Goal: Task Accomplishment & Management: Manage account settings

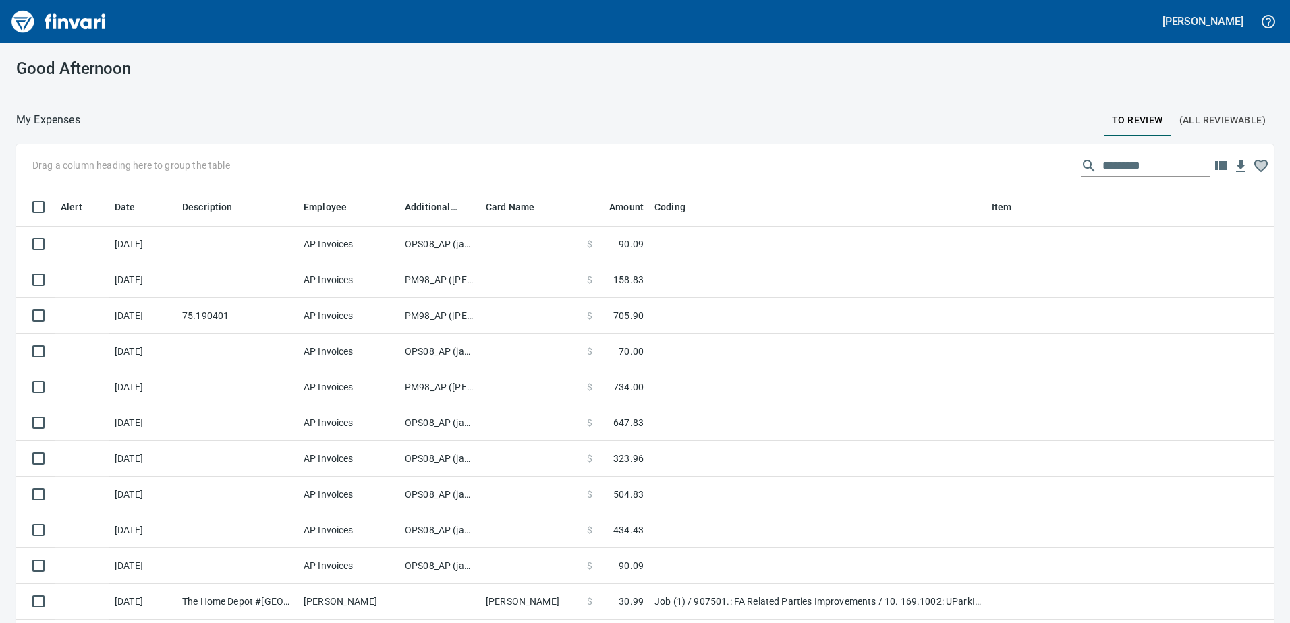
scroll to position [1, 1]
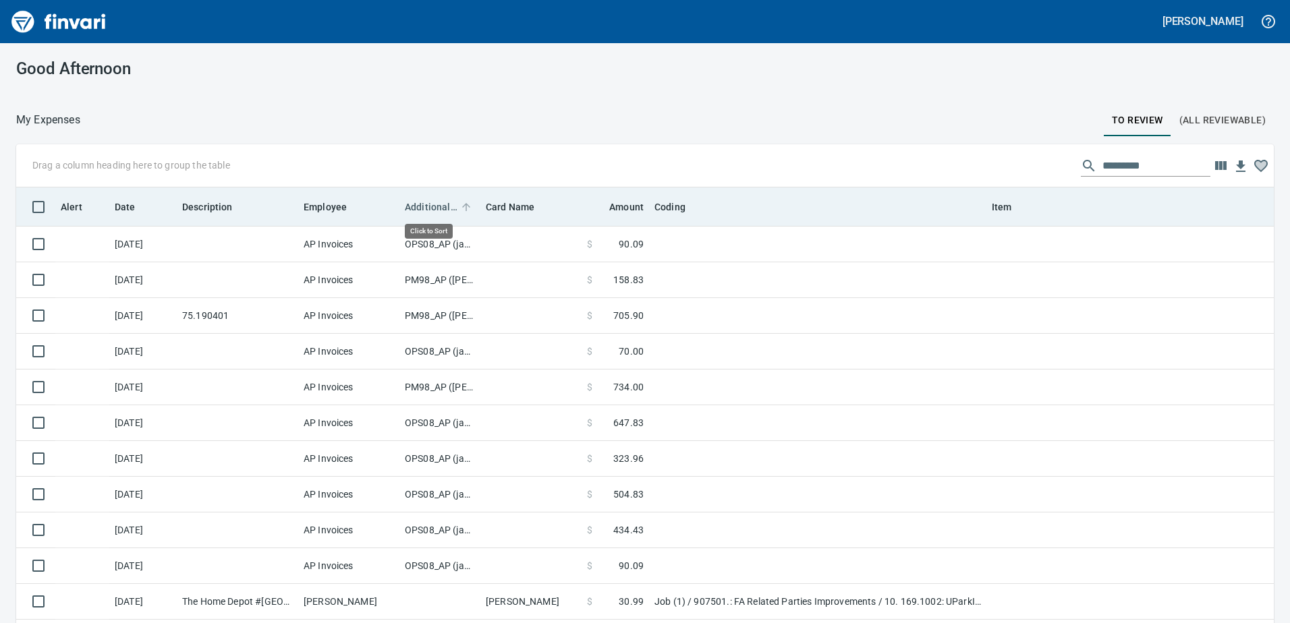
click at [424, 205] on span "Additional Reviewer" at bounding box center [431, 207] width 53 height 16
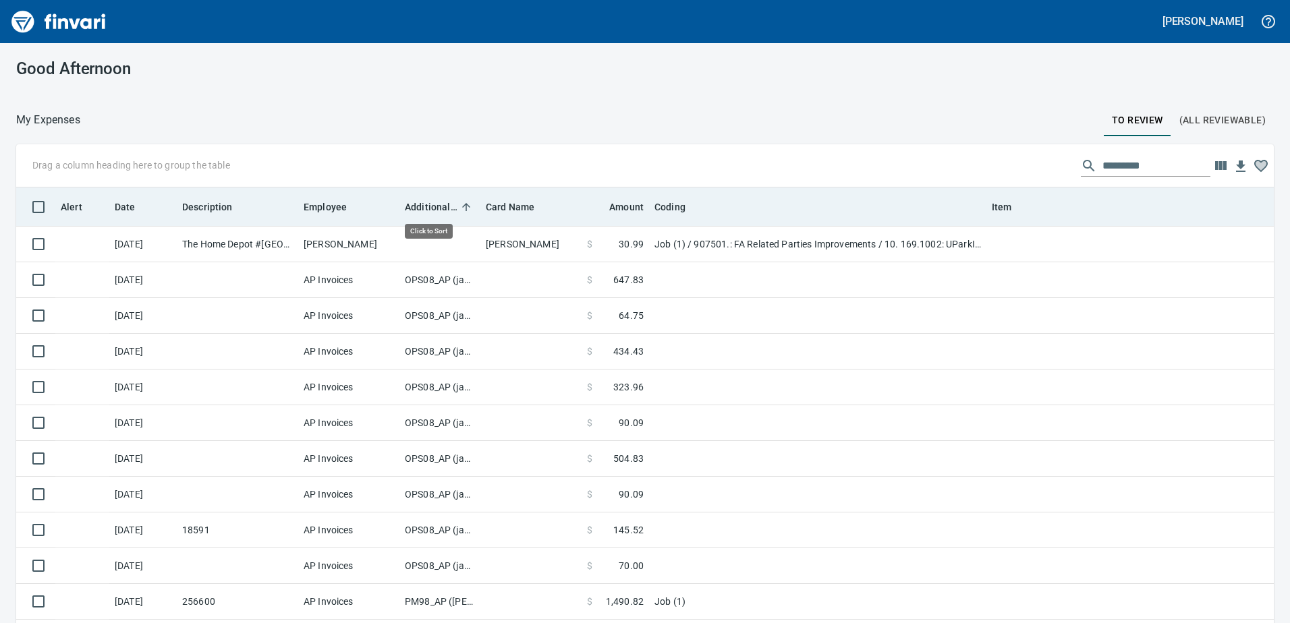
click at [424, 205] on span "Additional Reviewer" at bounding box center [431, 207] width 53 height 16
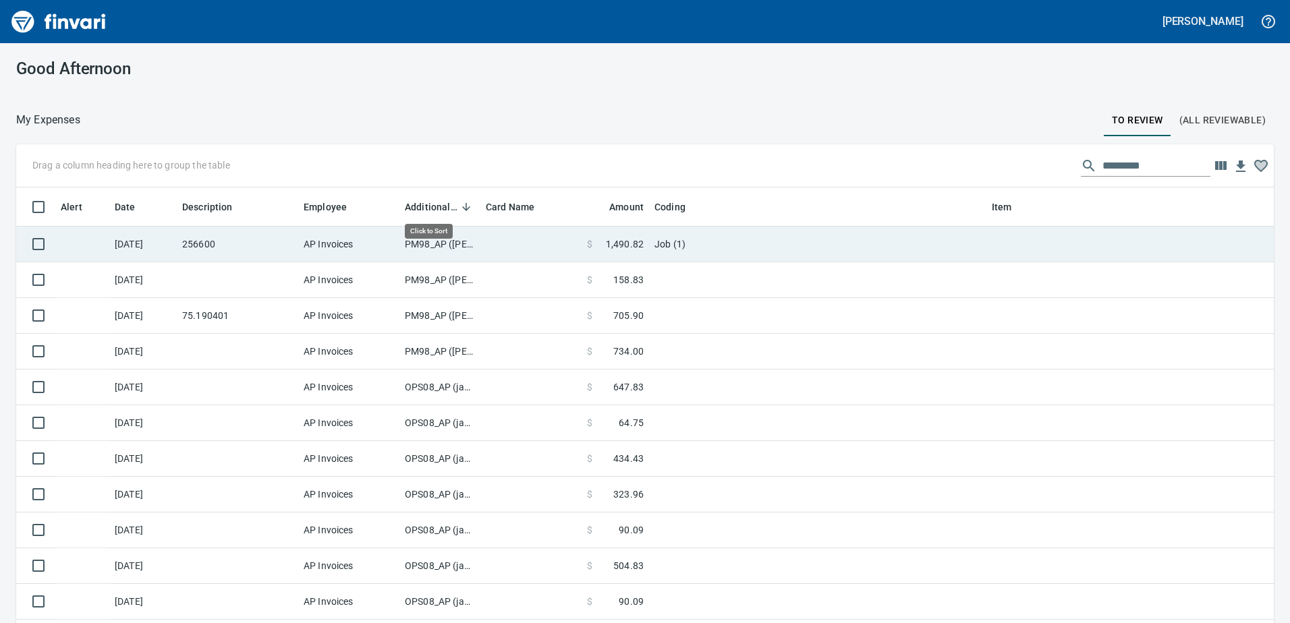
scroll to position [465, 1227]
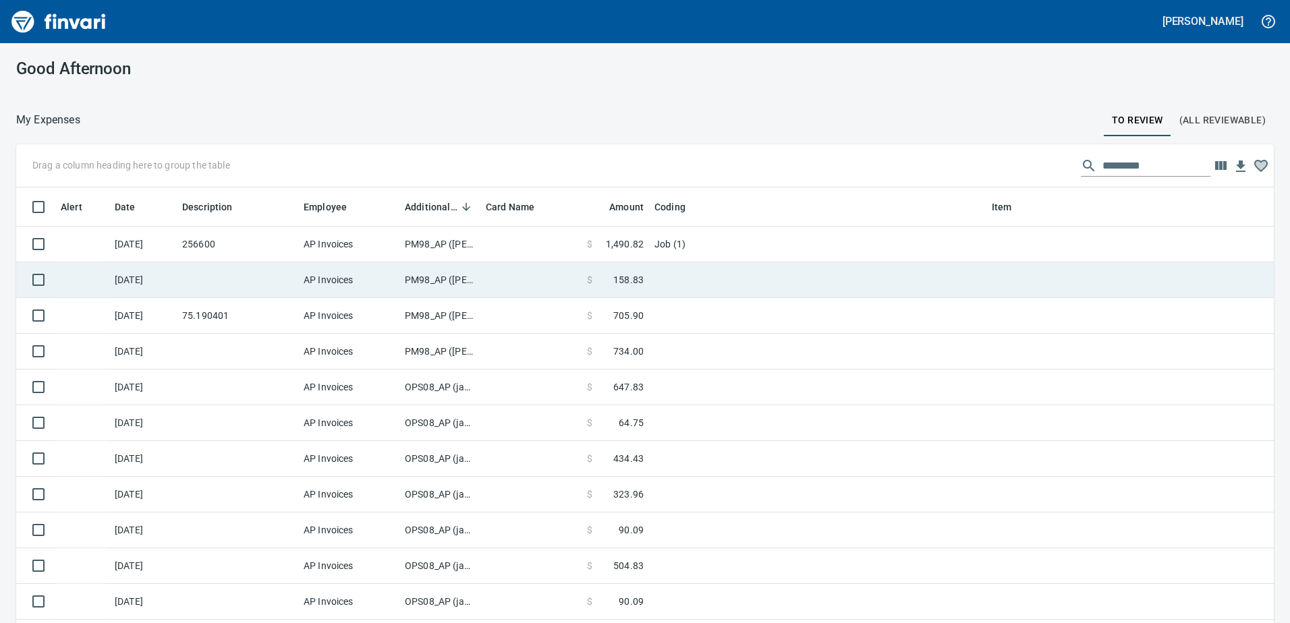
click at [436, 279] on td "PM98_AP ([PERSON_NAME], [PERSON_NAME])" at bounding box center [439, 280] width 81 height 36
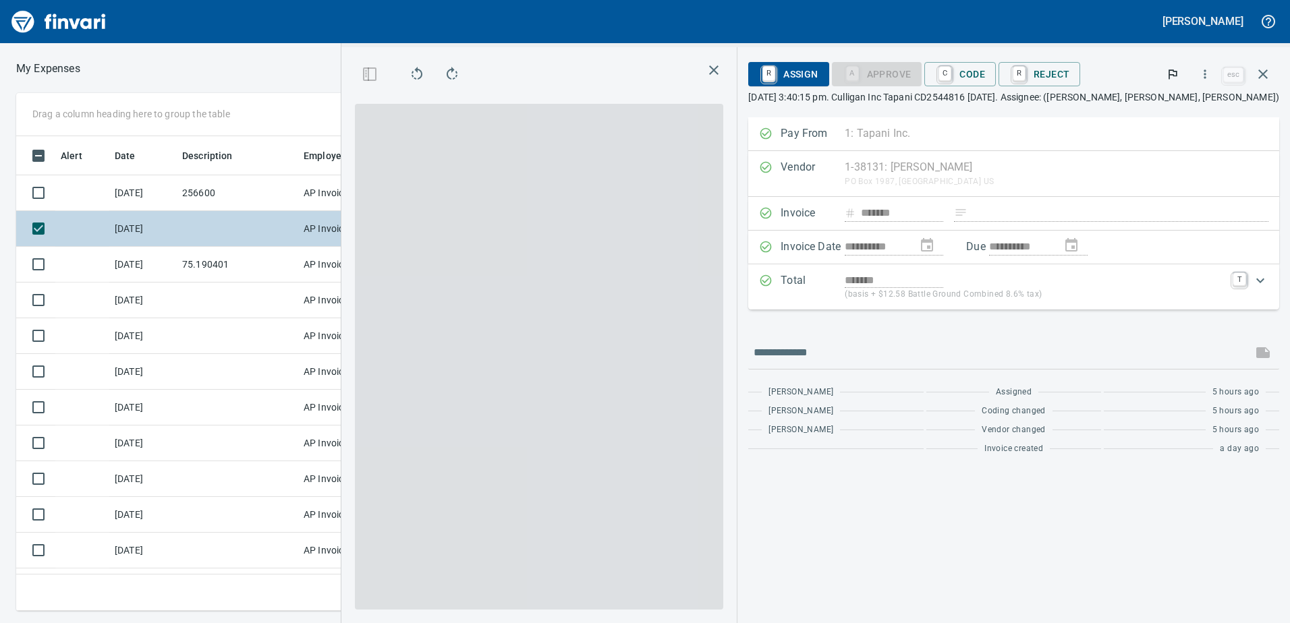
scroll to position [455, 900]
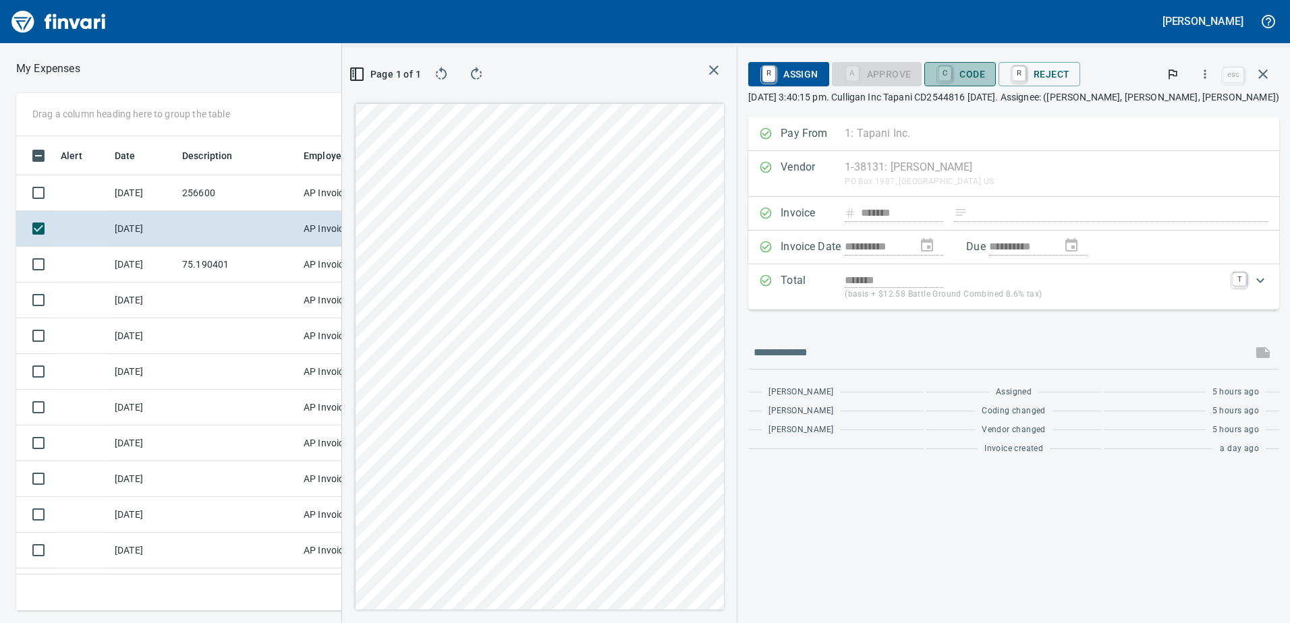
click at [985, 74] on span "C Code" at bounding box center [960, 74] width 50 height 23
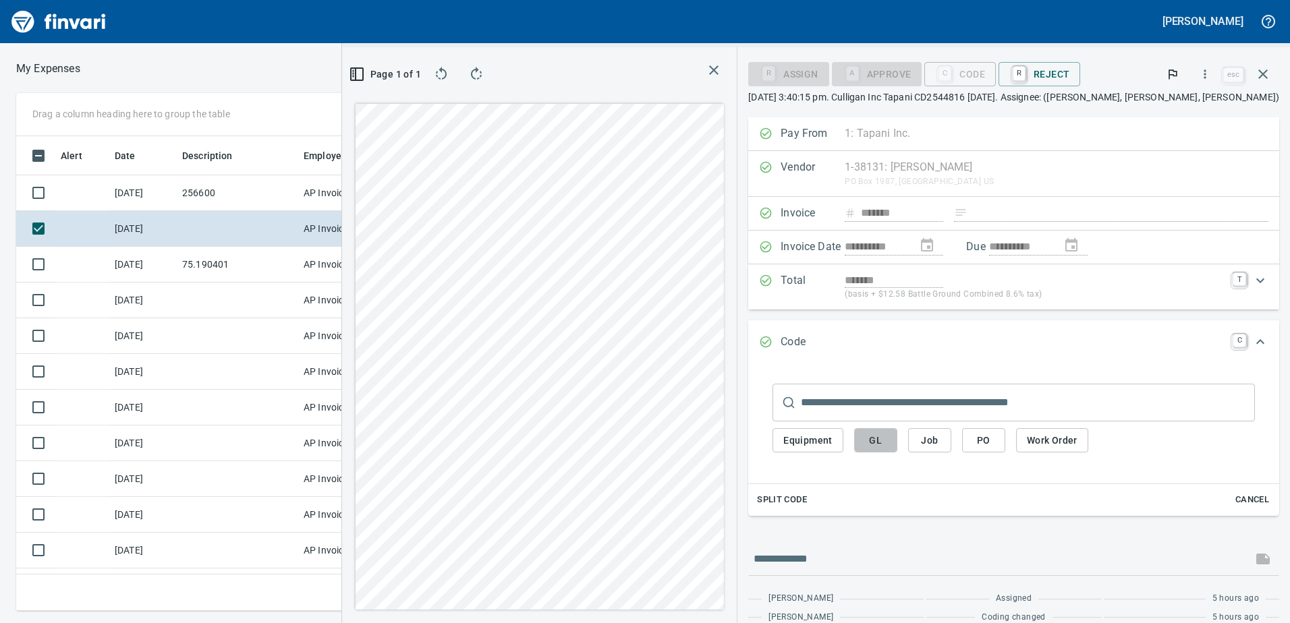
click at [886, 442] on span "GL" at bounding box center [876, 440] width 22 height 17
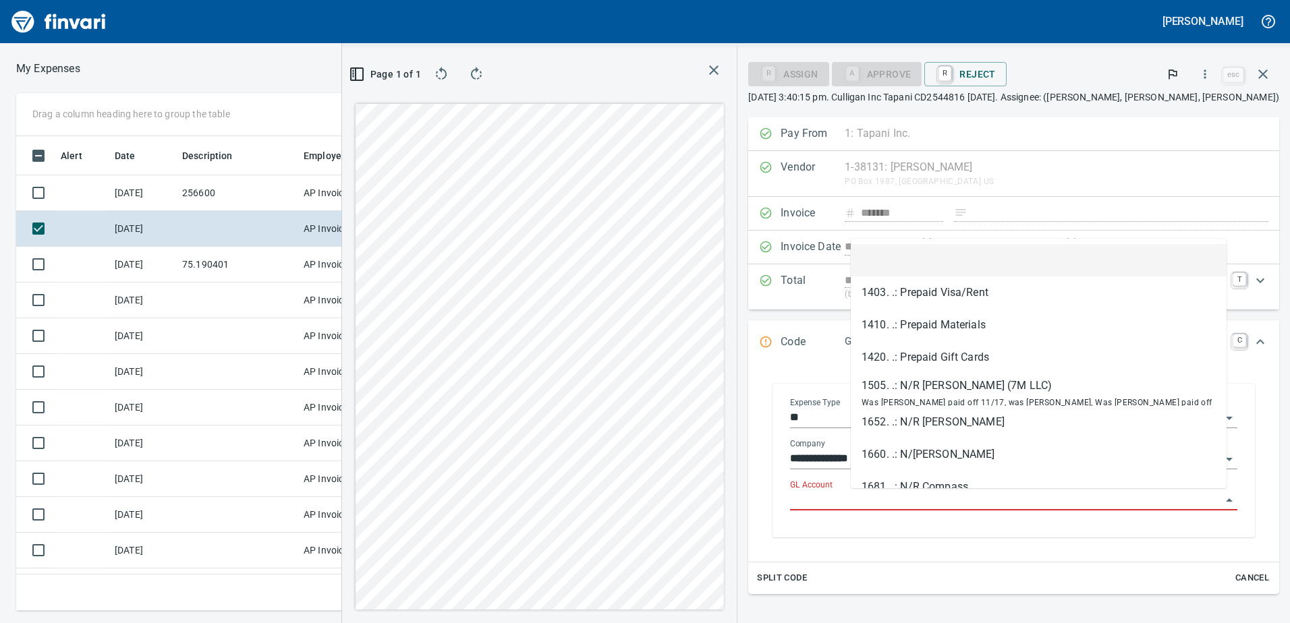
click at [894, 500] on input "GL Account" at bounding box center [1005, 500] width 431 height 19
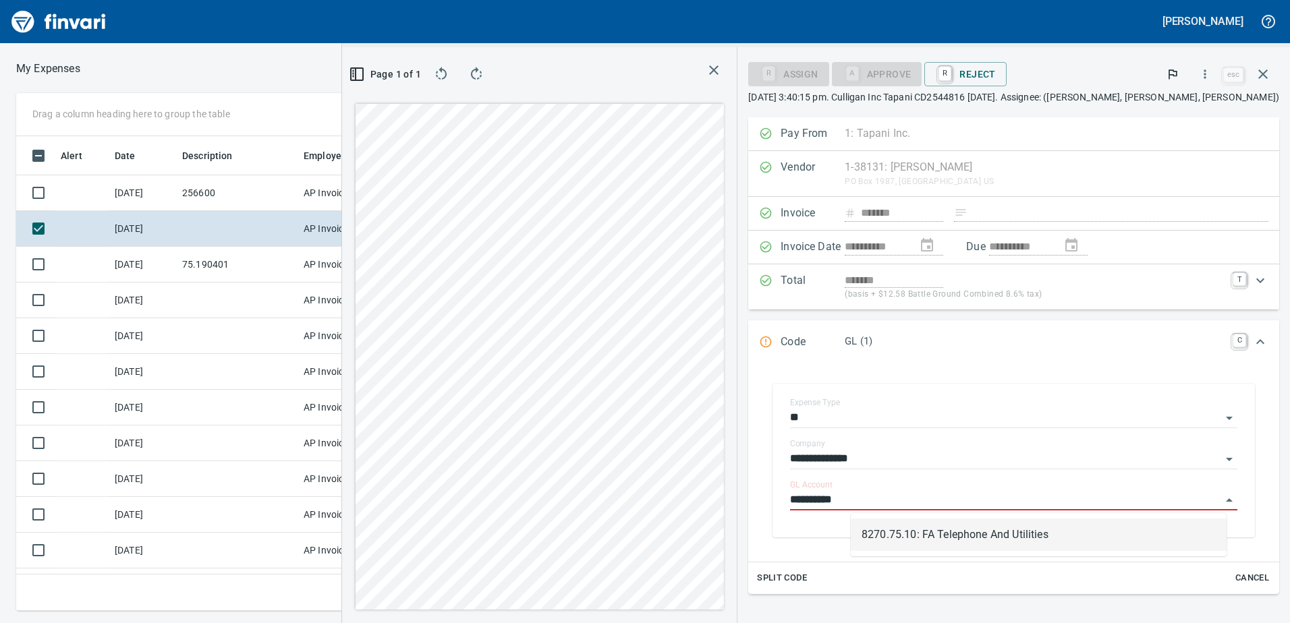
click at [931, 538] on li "8270.75.10: FA Telephone And Utilities" at bounding box center [1039, 535] width 376 height 32
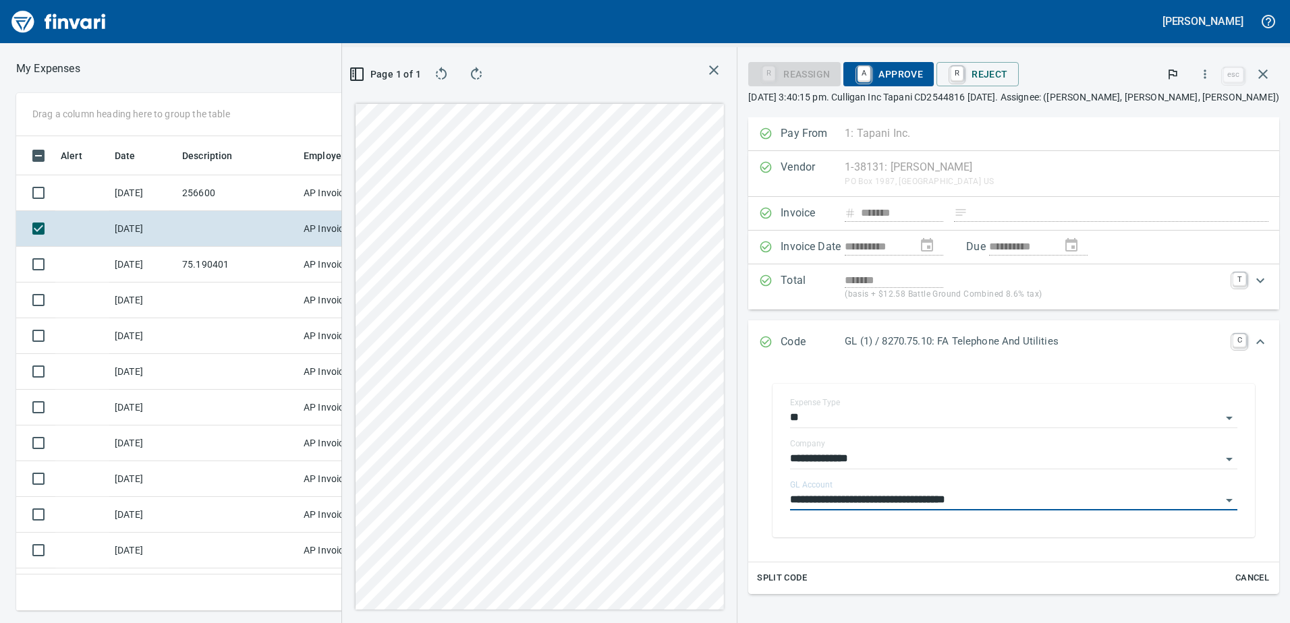
type input "**********"
click at [923, 69] on span "A Approve" at bounding box center [888, 74] width 69 height 23
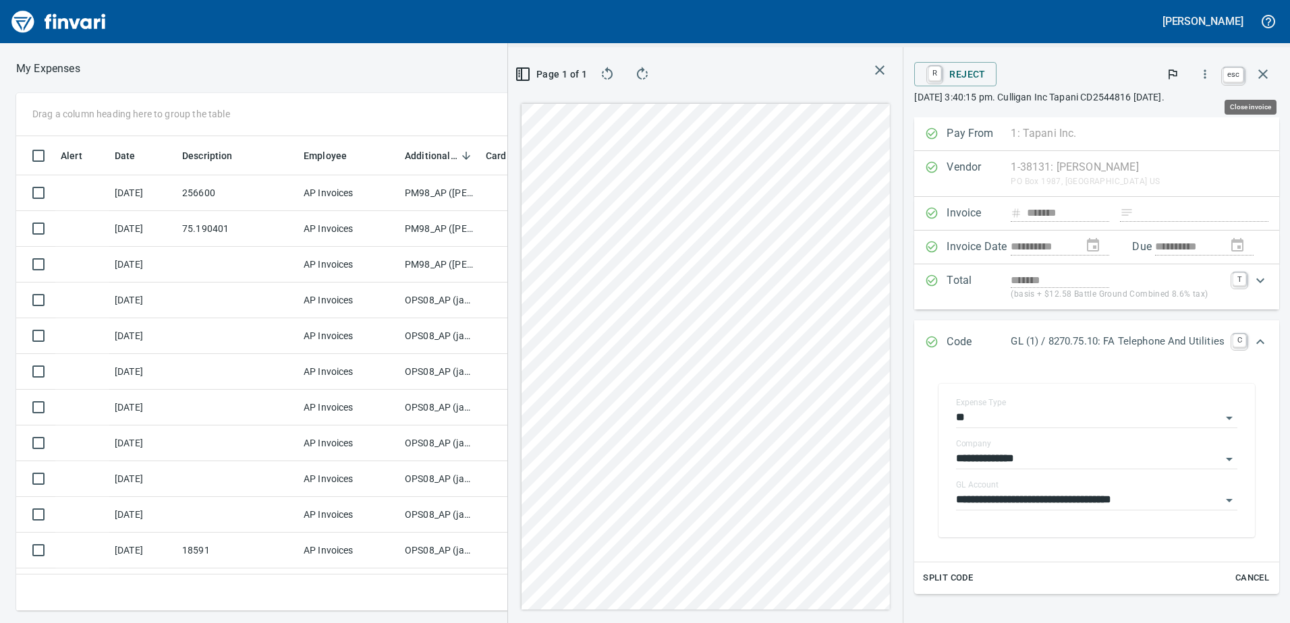
click at [1265, 71] on icon "button" at bounding box center [1262, 73] width 9 height 9
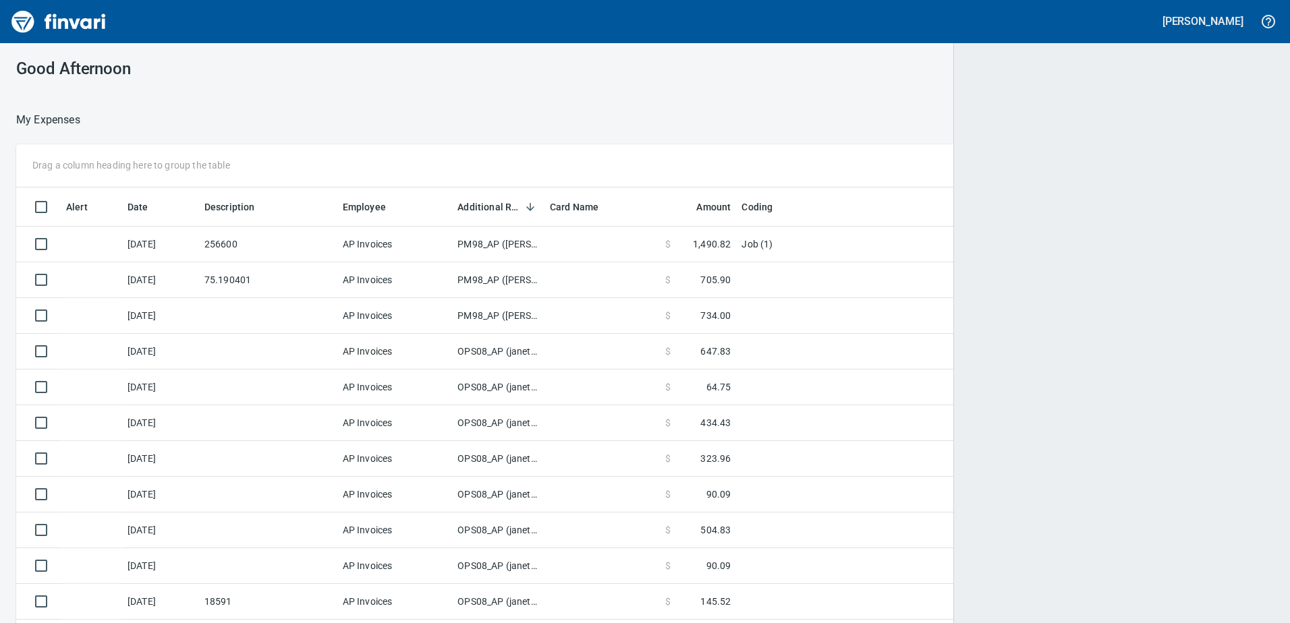
scroll to position [1, 1]
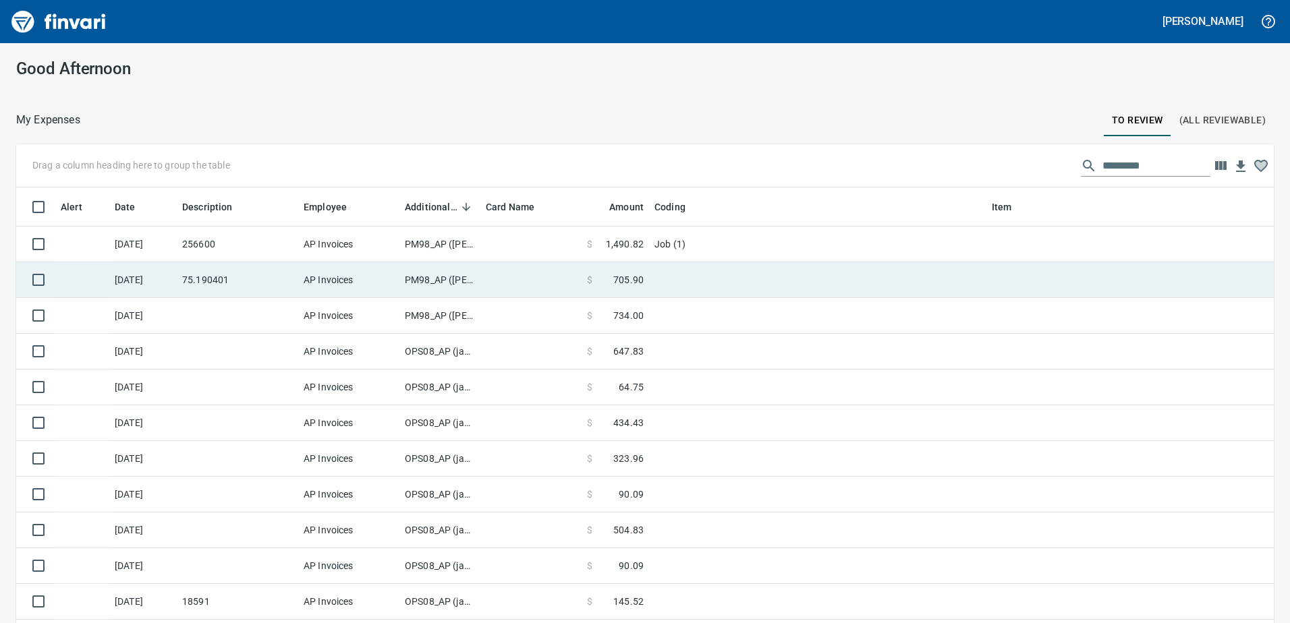
click at [444, 279] on td "PM98_AP ([PERSON_NAME], [PERSON_NAME])" at bounding box center [439, 280] width 81 height 36
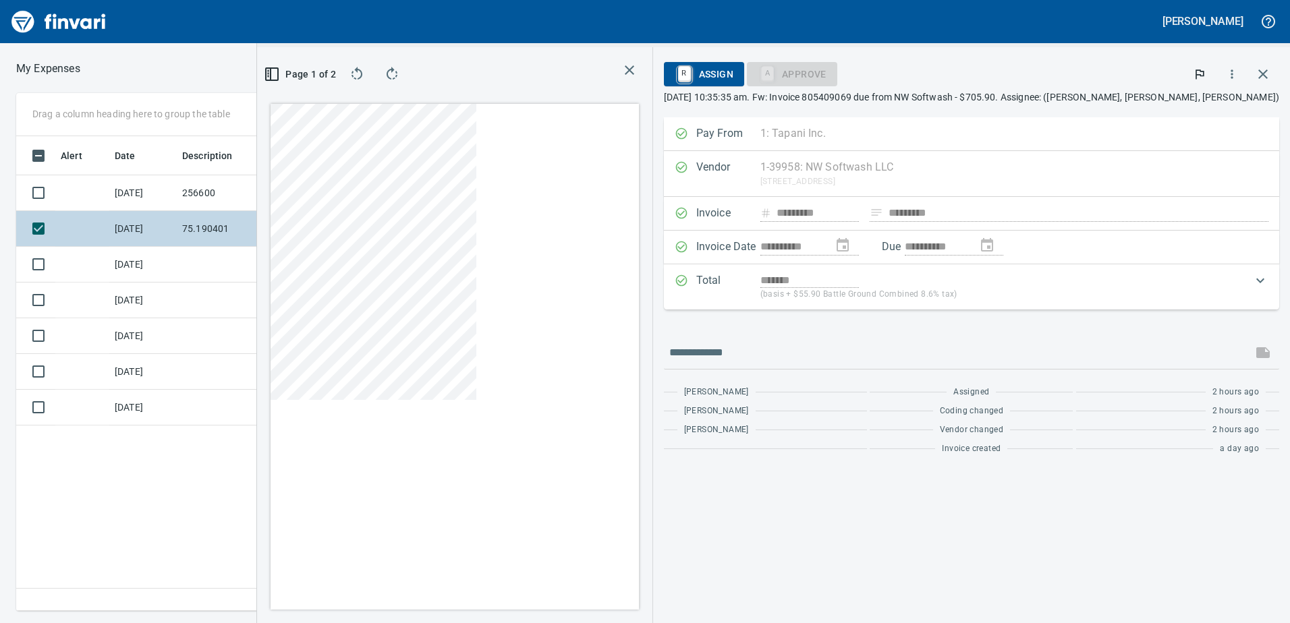
scroll to position [455, 900]
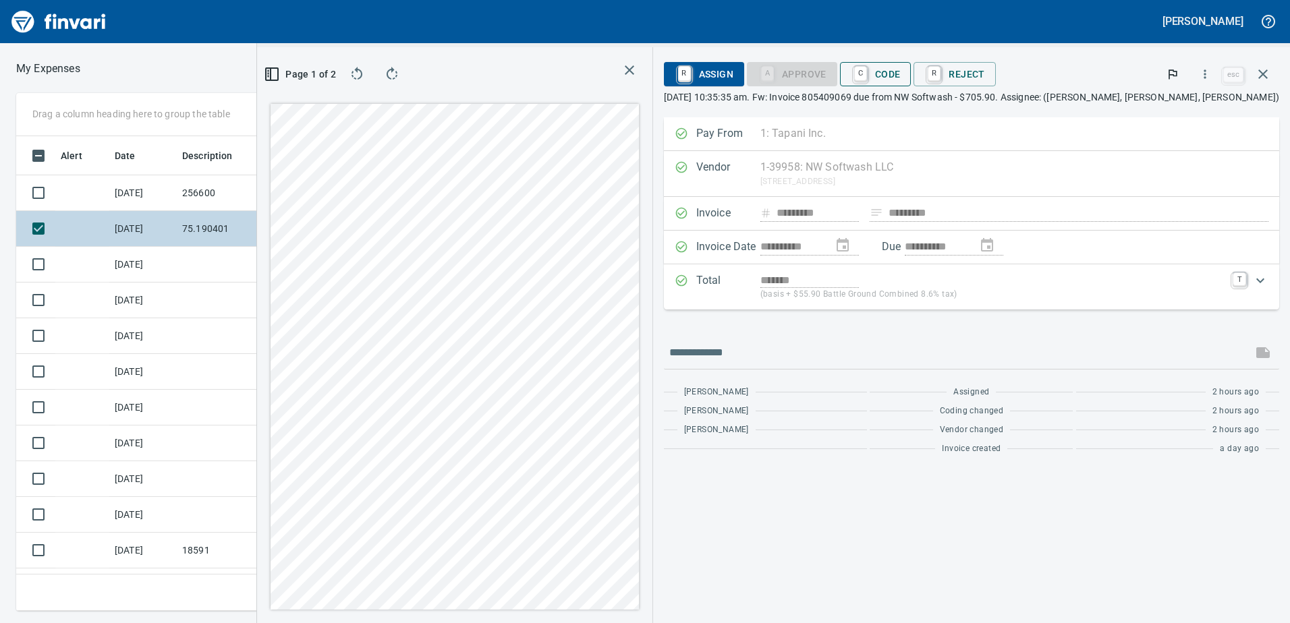
click at [900, 71] on span "C Code" at bounding box center [876, 74] width 50 height 23
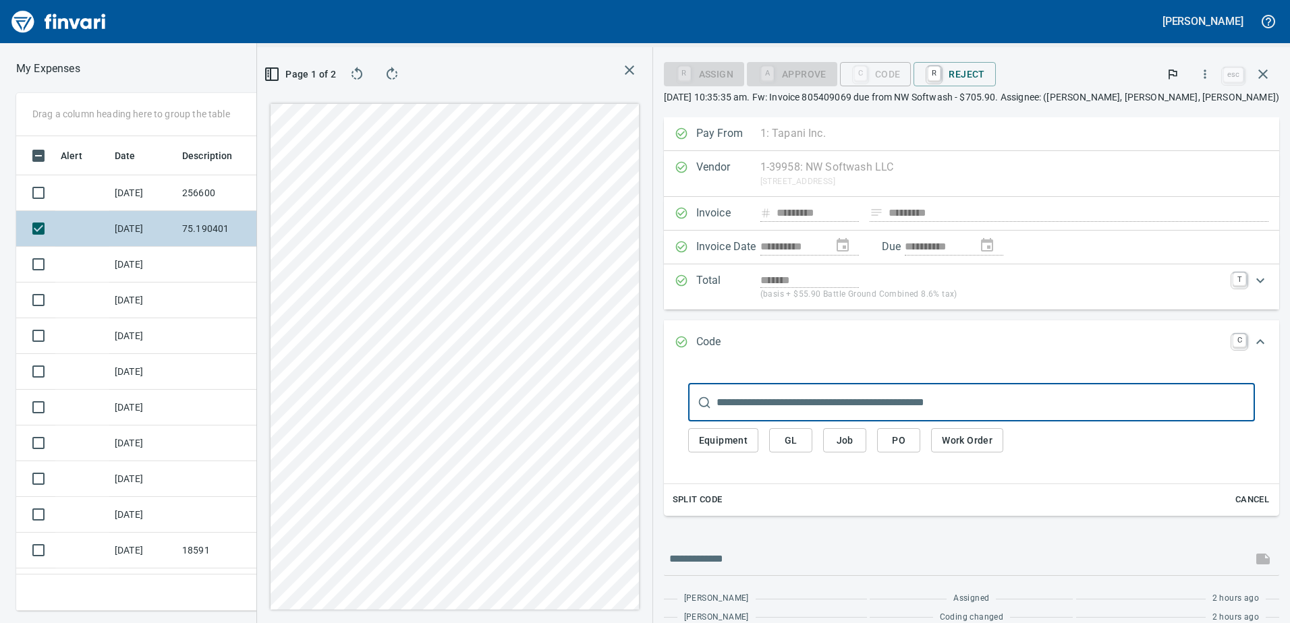
click at [748, 439] on span "Equipment" at bounding box center [723, 440] width 49 height 17
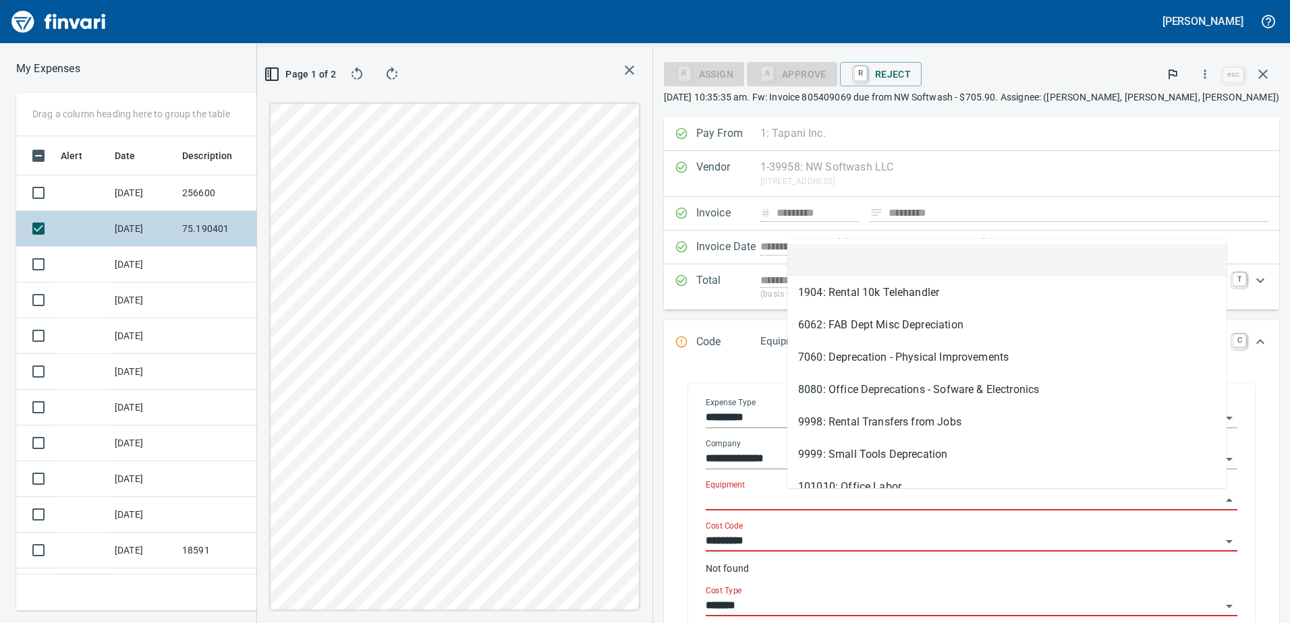
click at [830, 492] on input "Equipment" at bounding box center [963, 500] width 515 height 19
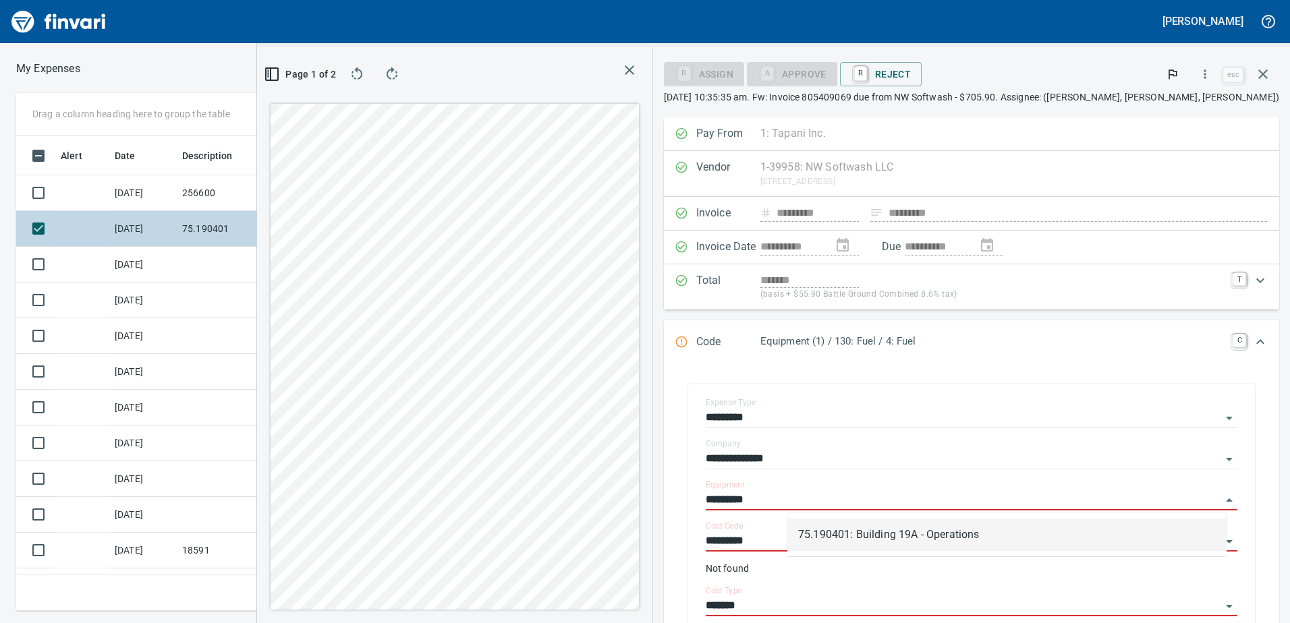
click at [833, 529] on li "75.190401: Building 19A - Operations" at bounding box center [1006, 535] width 439 height 32
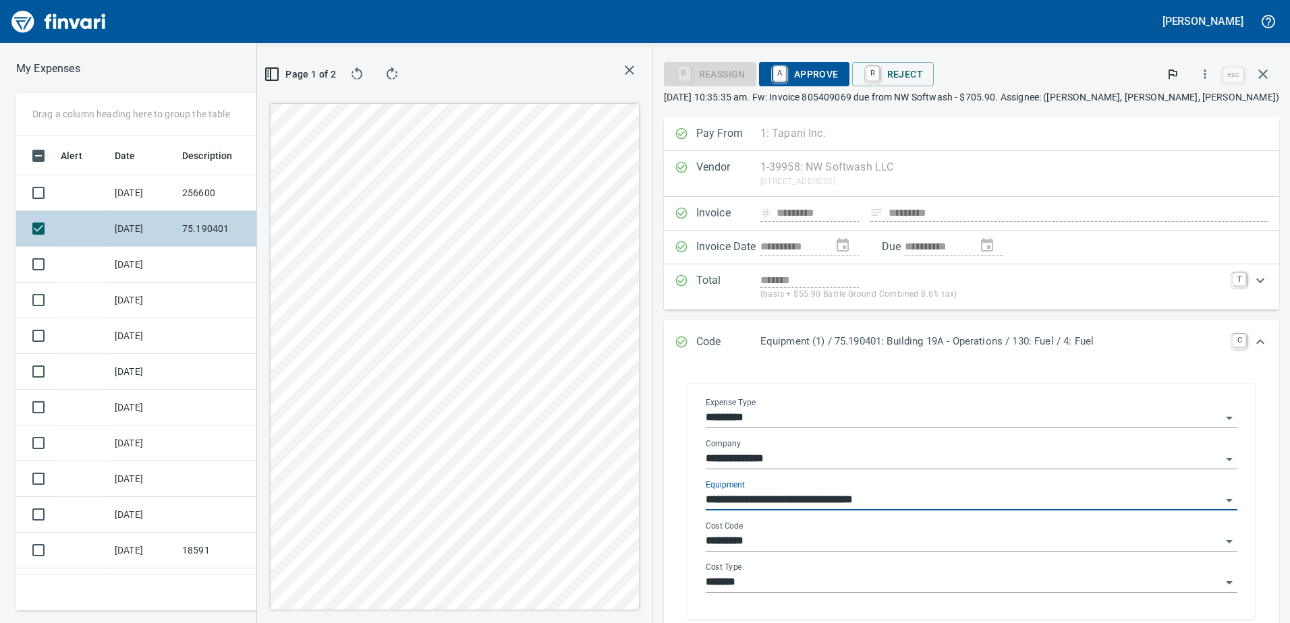
type input "**********"
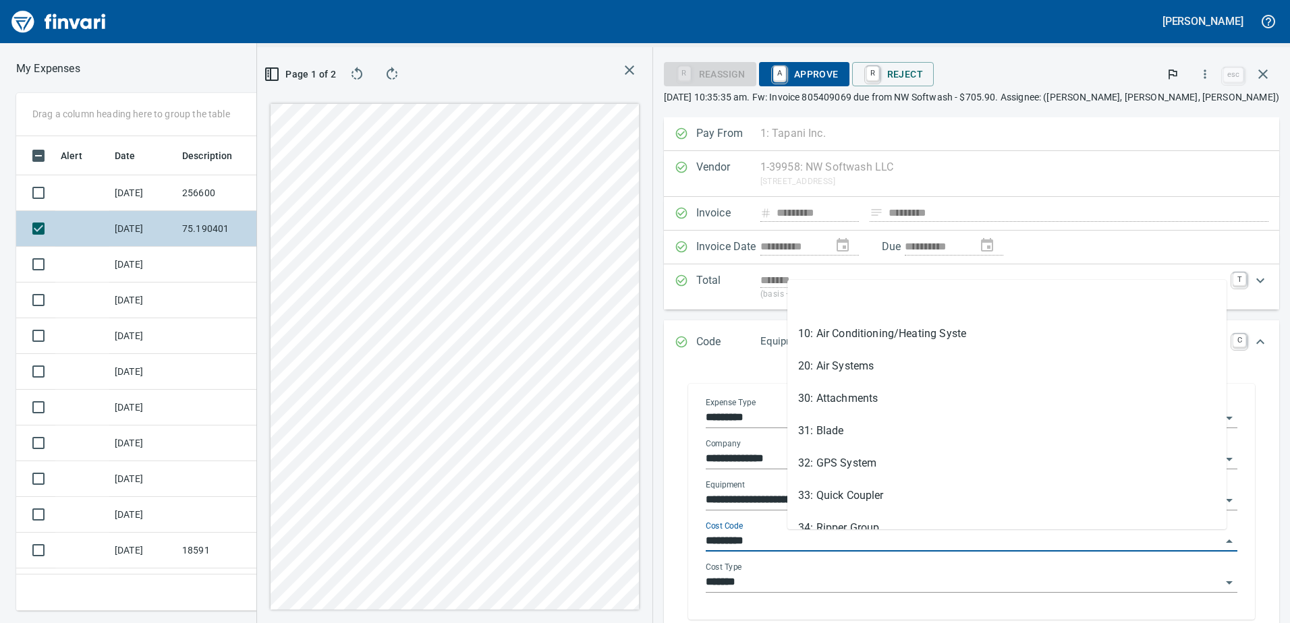
drag, startPoint x: 842, startPoint y: 542, endPoint x: 778, endPoint y: 542, distance: 63.4
click at [778, 542] on div "**********" at bounding box center [971, 503] width 553 height 233
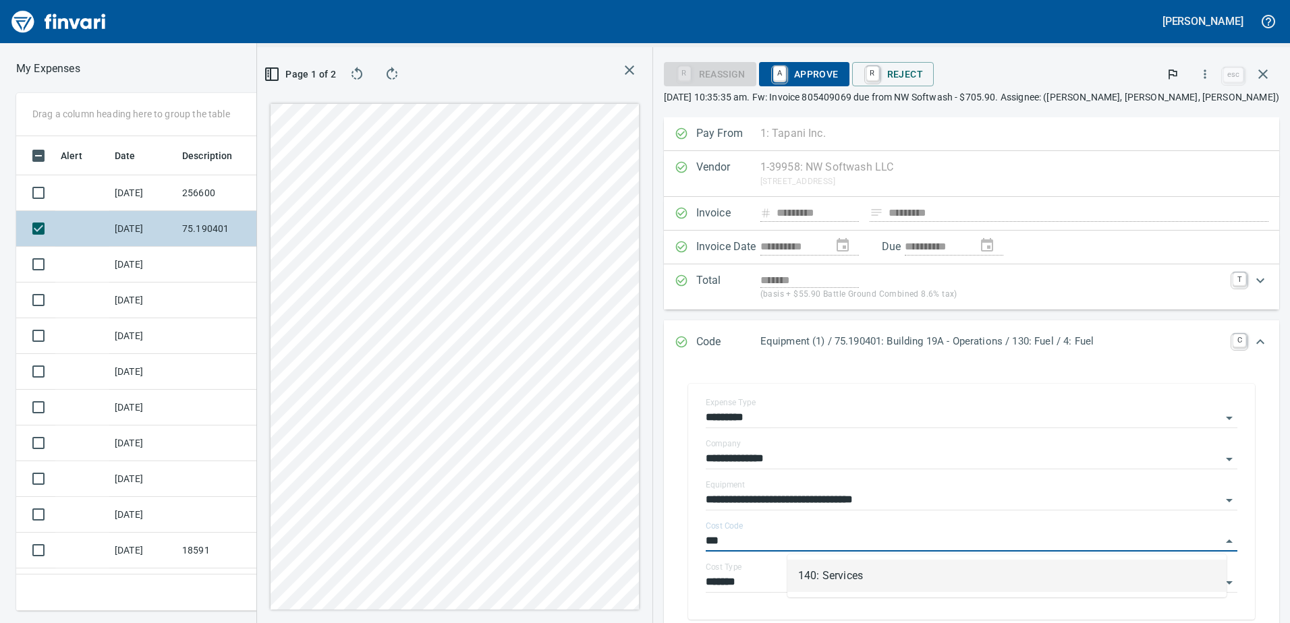
click at [836, 573] on li "140: Services" at bounding box center [1006, 576] width 439 height 32
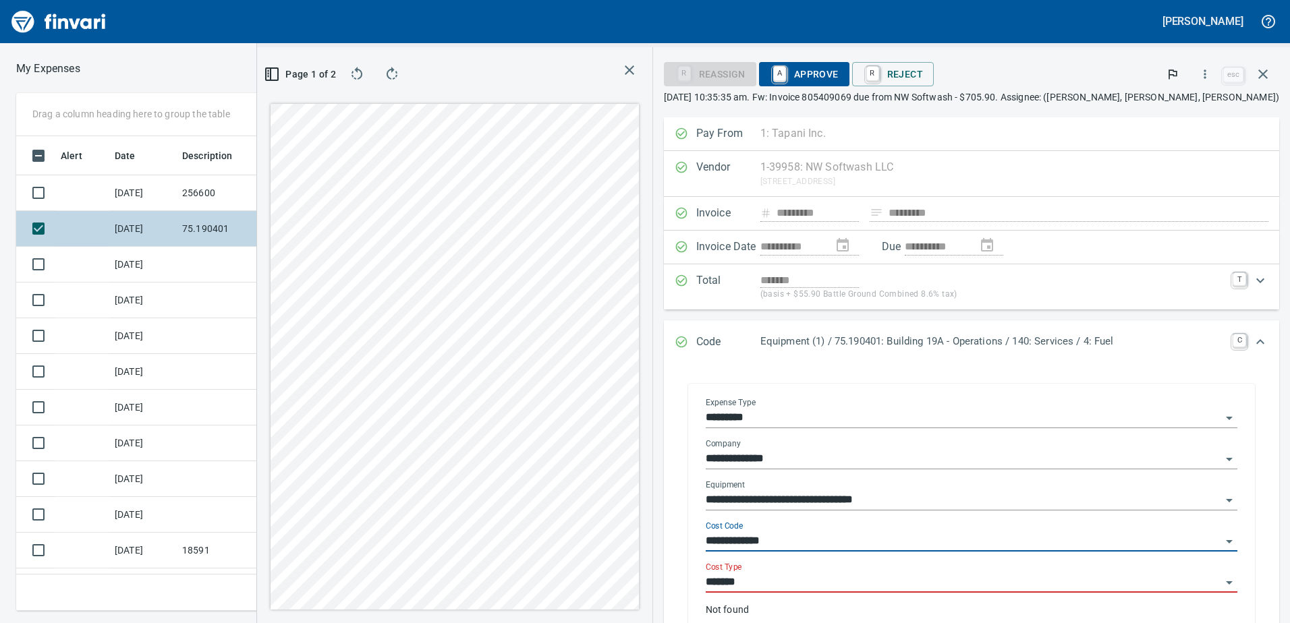
type input "**********"
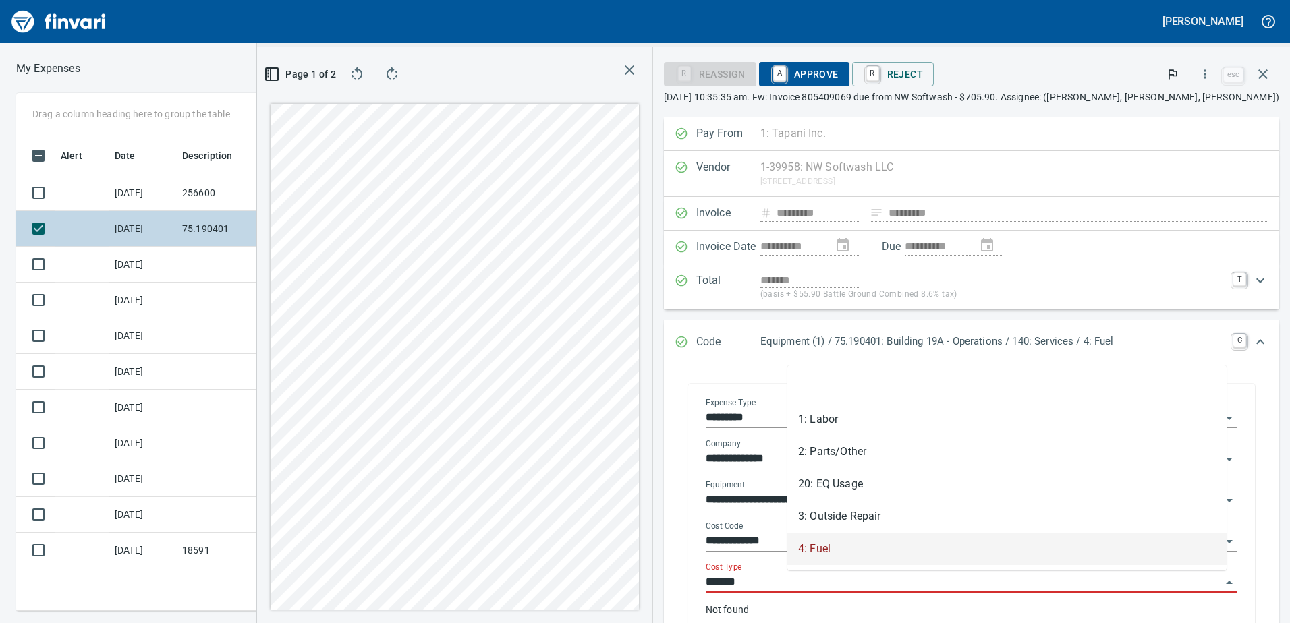
click at [832, 575] on input "*******" at bounding box center [963, 582] width 515 height 19
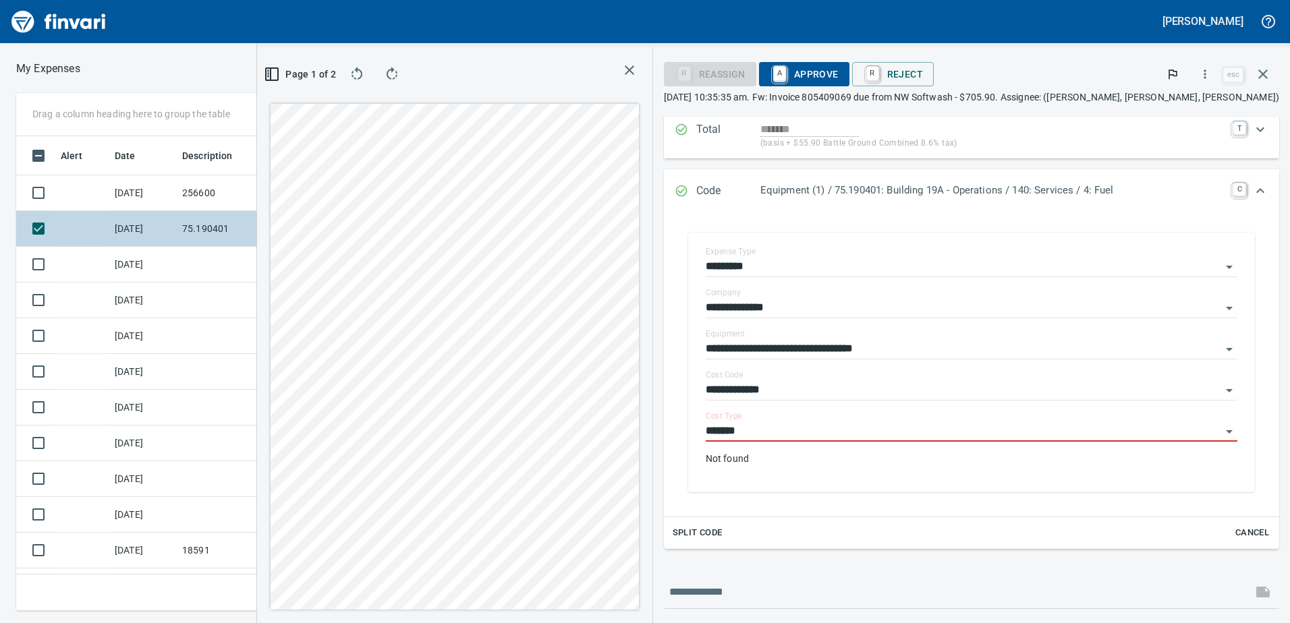
scroll to position [202, 0]
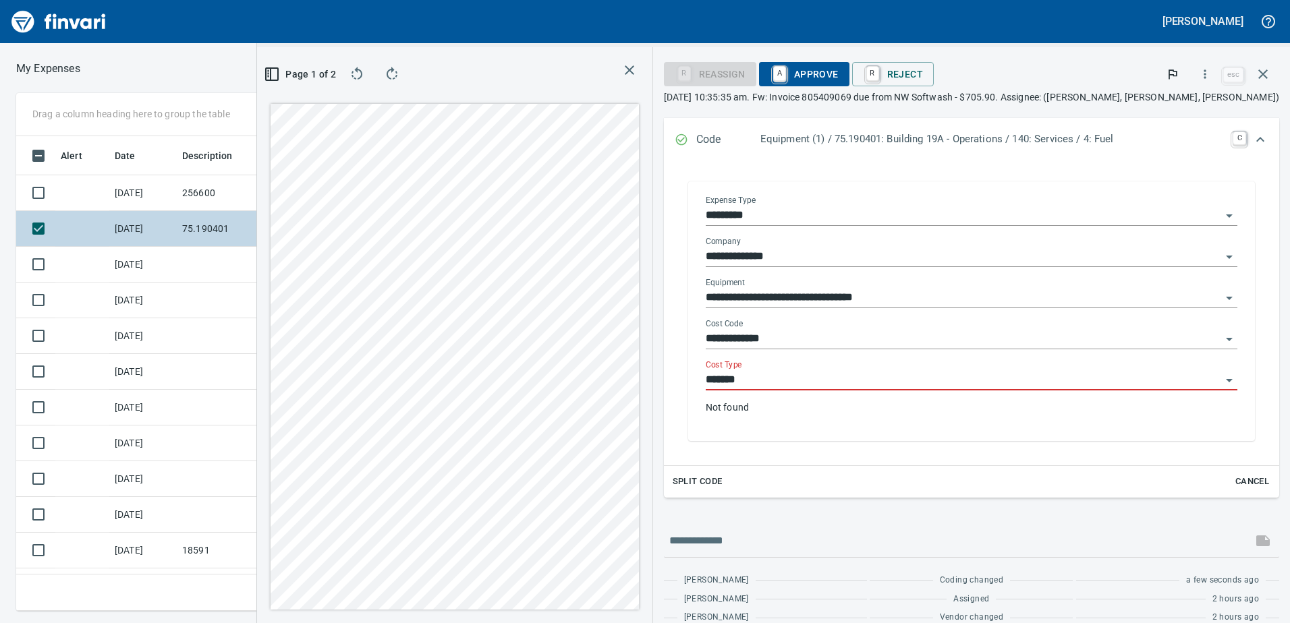
click at [1226, 380] on icon "Open" at bounding box center [1229, 380] width 7 height 3
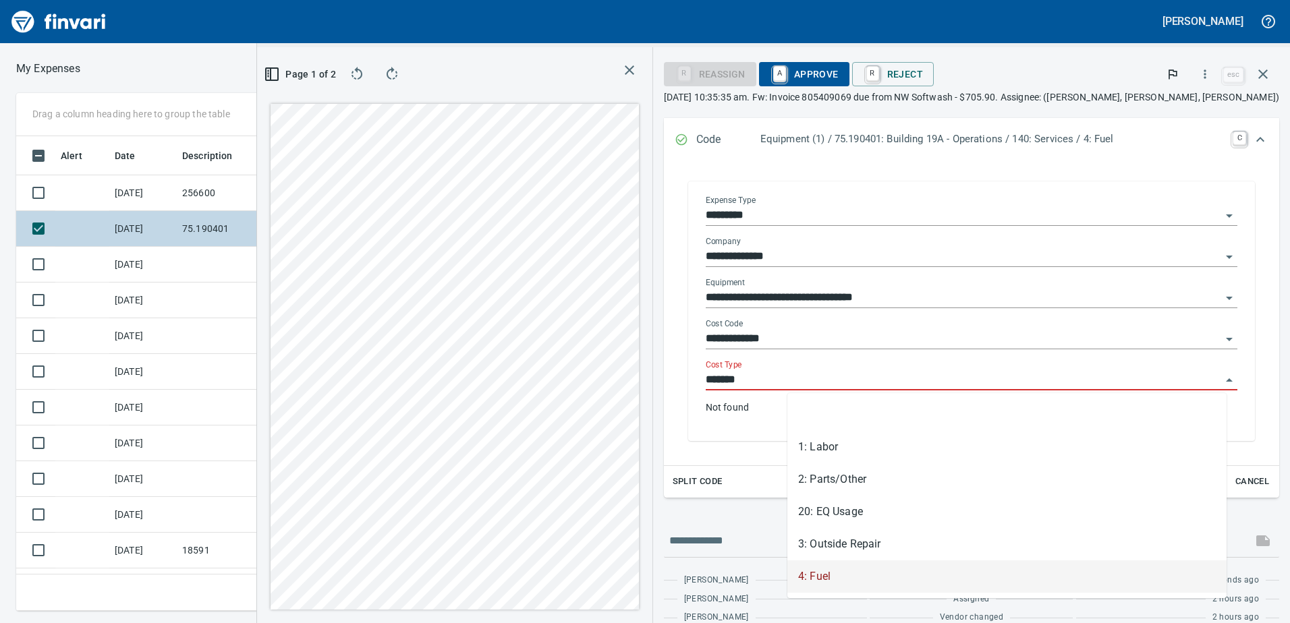
scroll to position [455, 900]
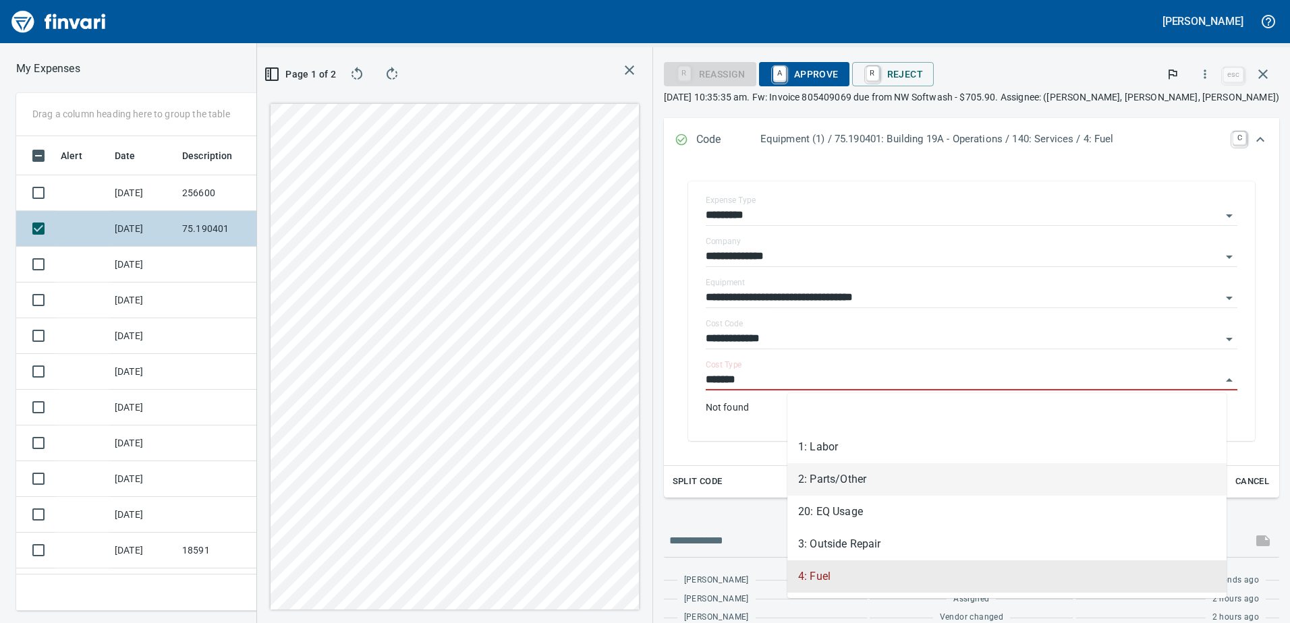
click at [819, 480] on li "2: Parts/Other" at bounding box center [1006, 479] width 439 height 32
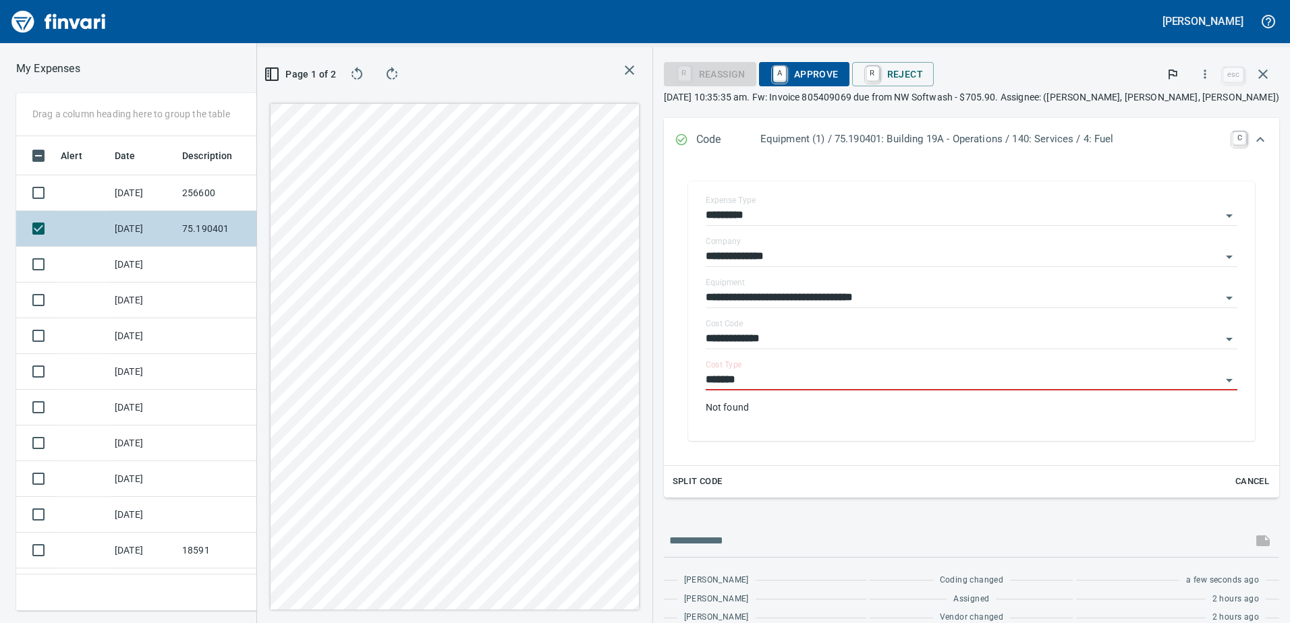
type input "**********"
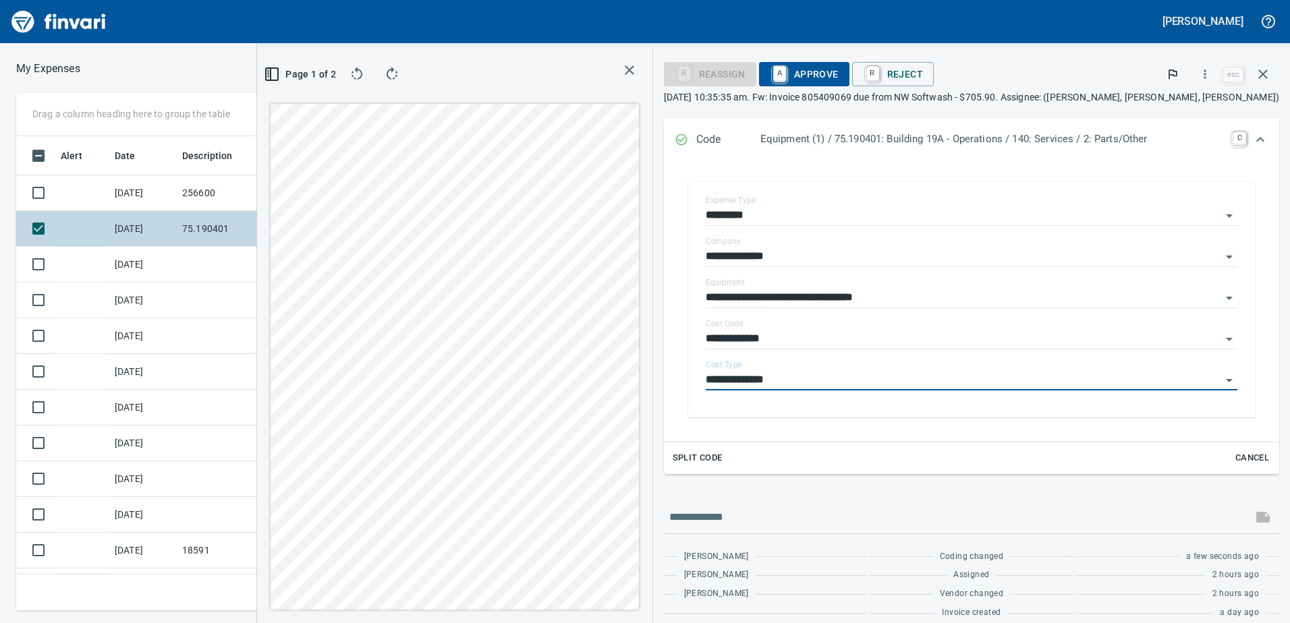
scroll to position [202, 0]
click at [838, 69] on span "A Approve" at bounding box center [804, 74] width 69 height 23
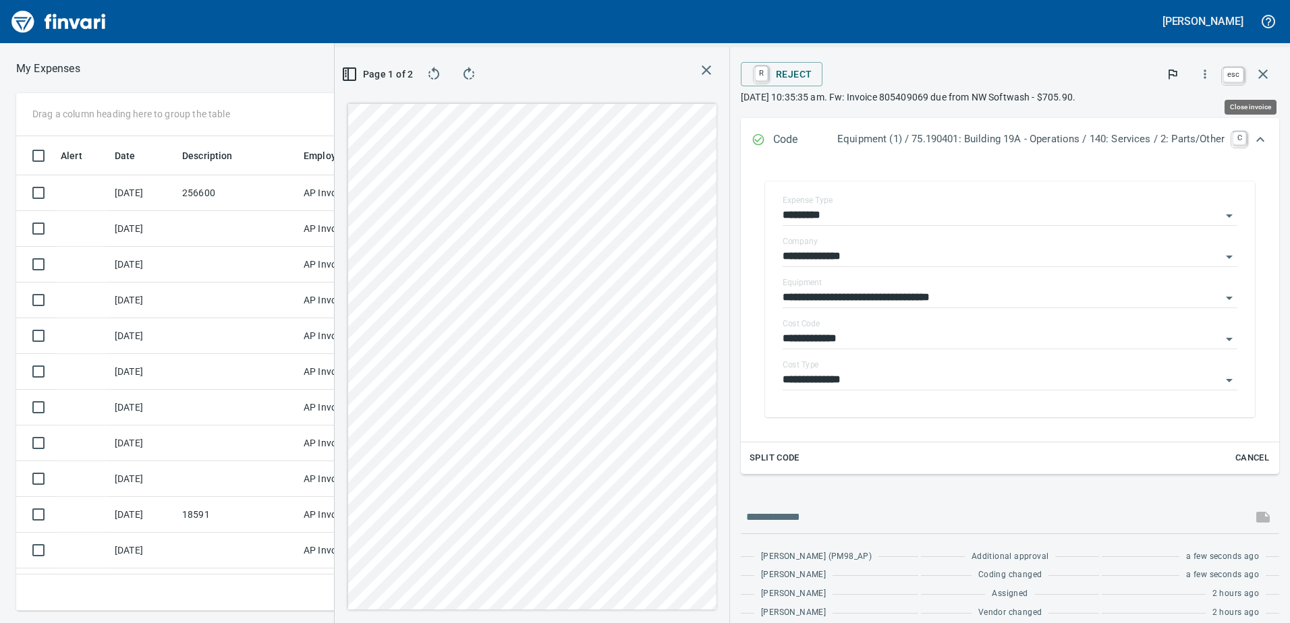
click at [1269, 75] on icon "button" at bounding box center [1263, 74] width 16 height 16
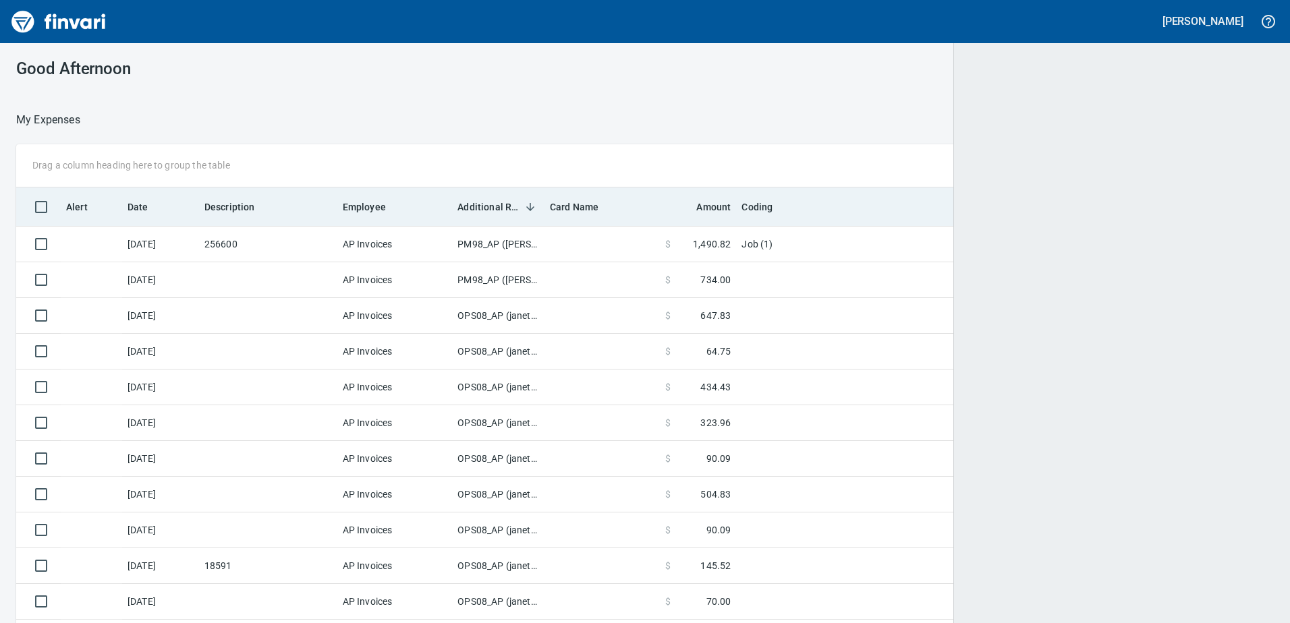
scroll to position [1, 1]
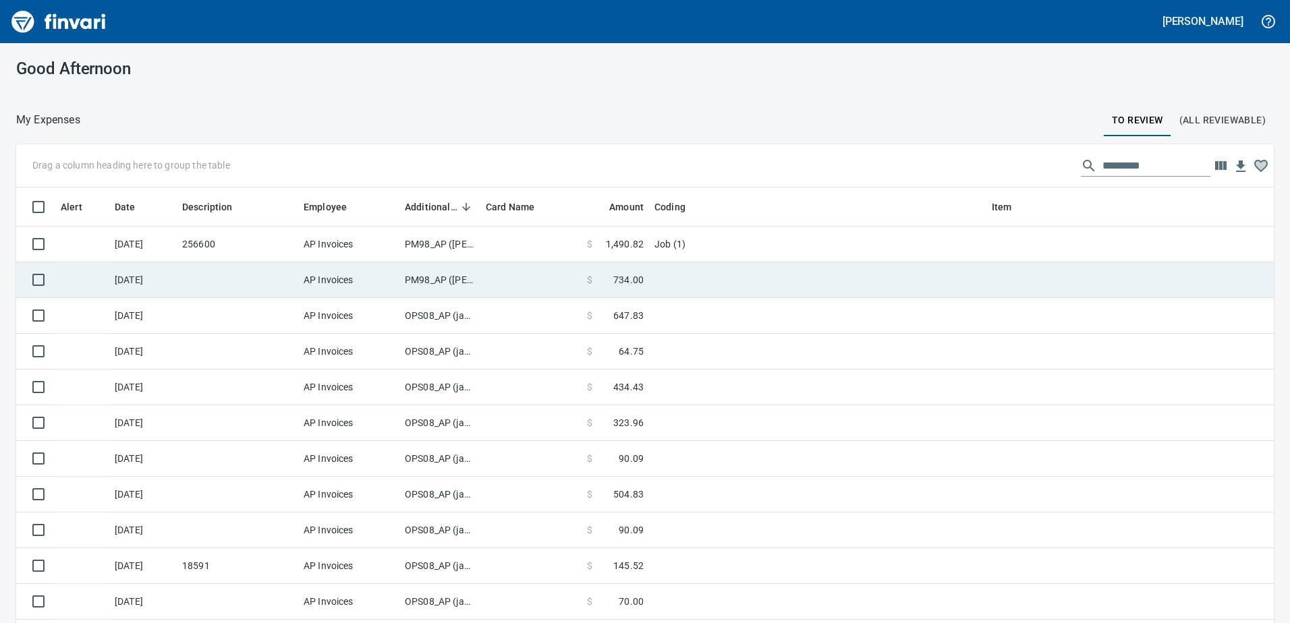
click at [436, 280] on td "PM98_AP ([PERSON_NAME], [PERSON_NAME])" at bounding box center [439, 280] width 81 height 36
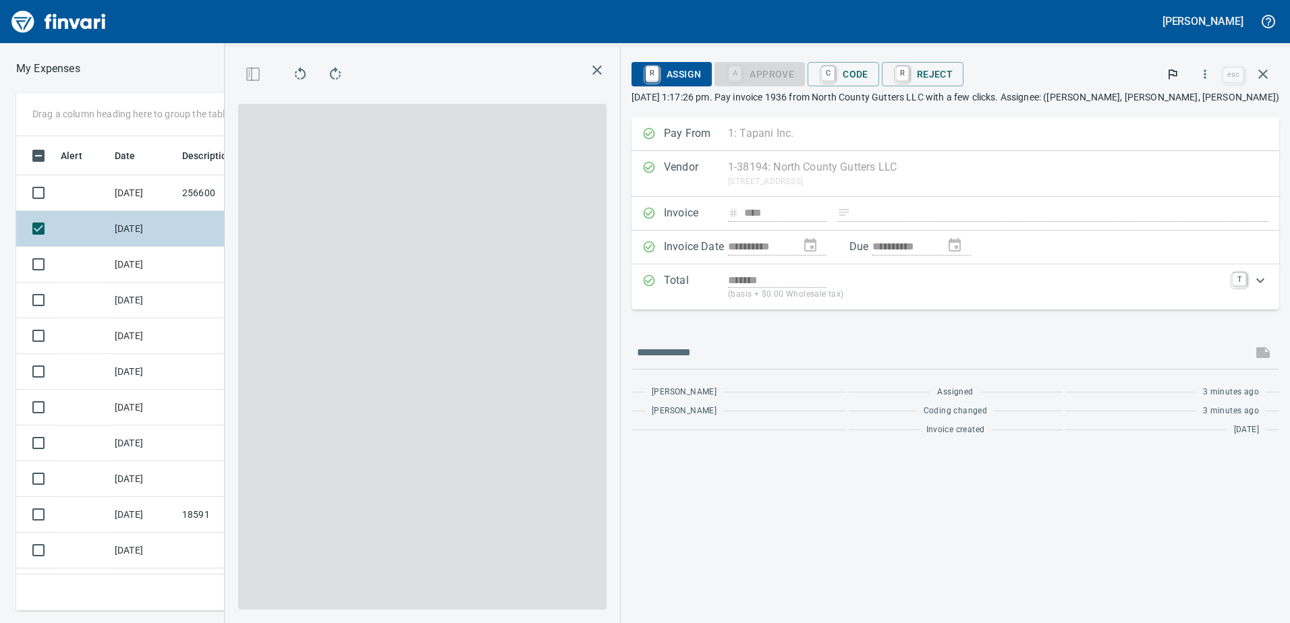
scroll to position [455, 900]
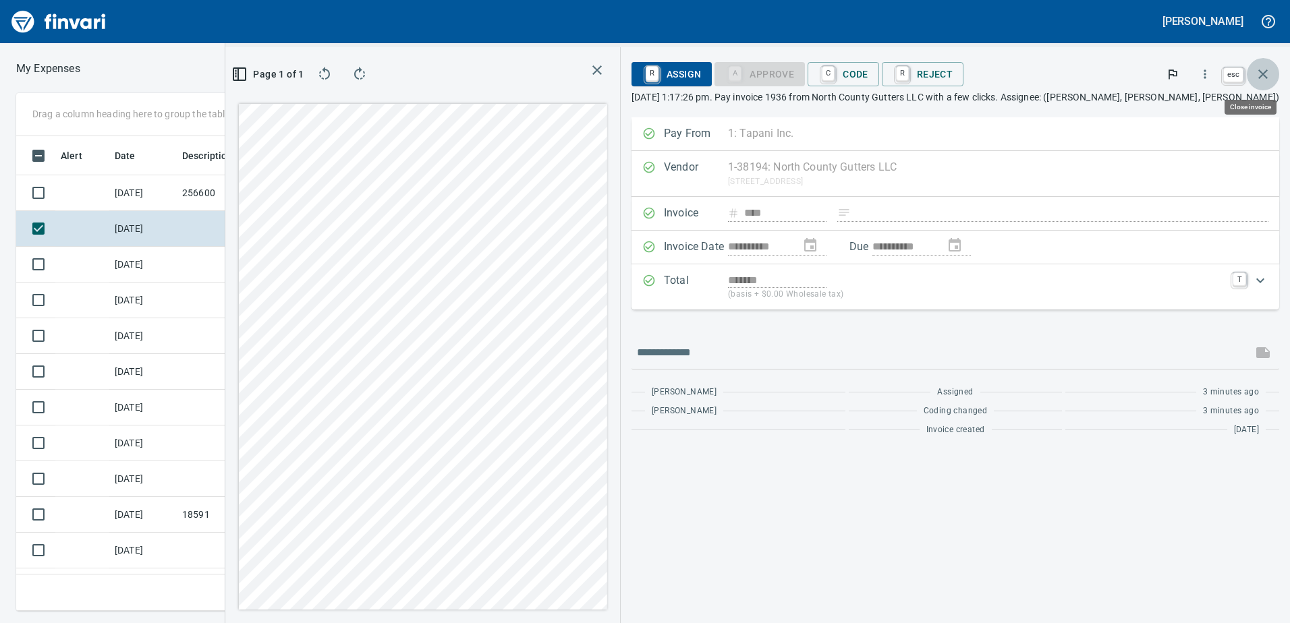
click at [1271, 69] on button "button" at bounding box center [1262, 74] width 32 height 32
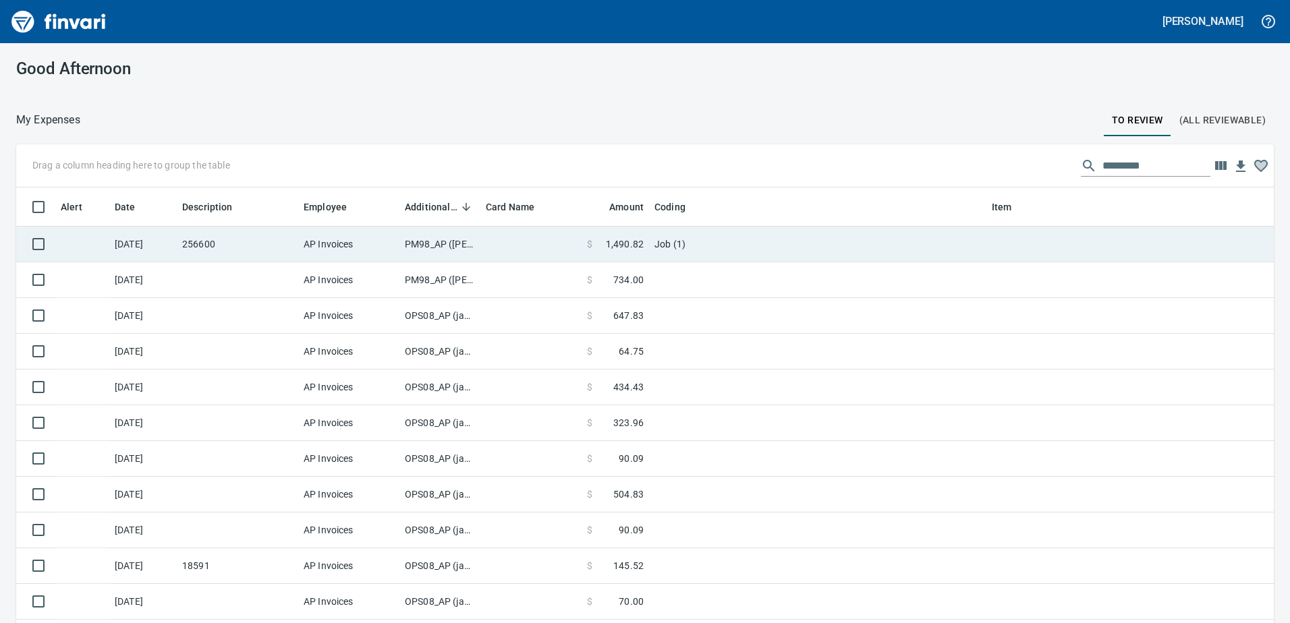
scroll to position [465, 1227]
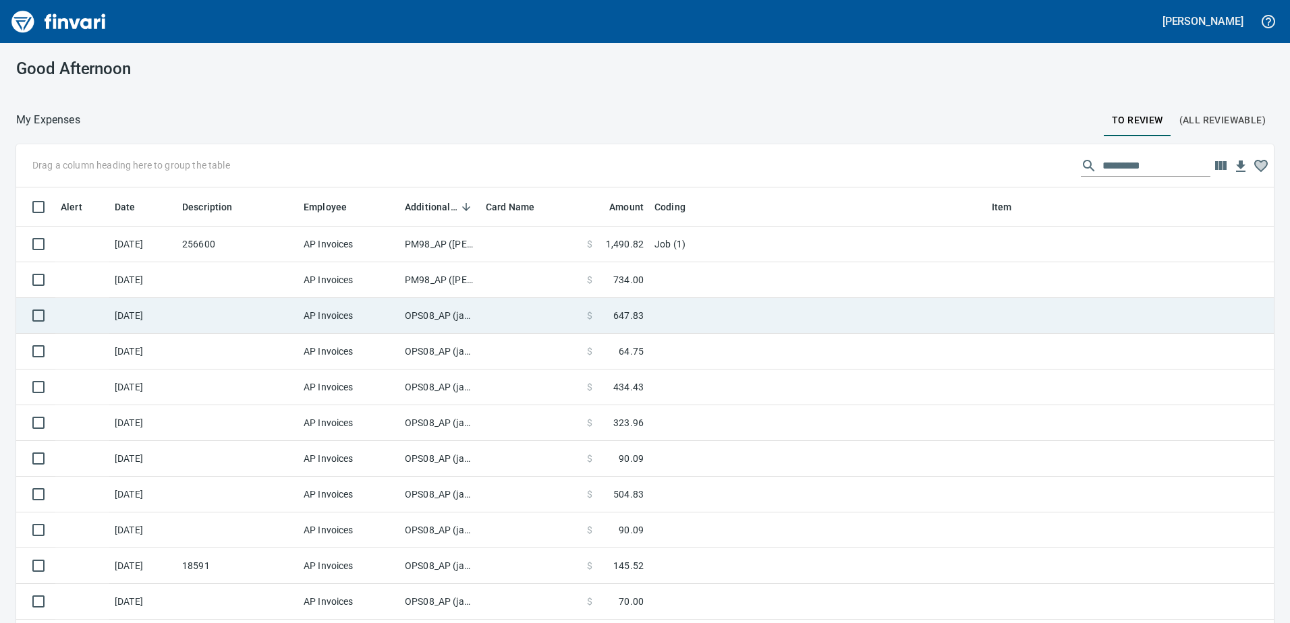
click at [438, 313] on td "OPS08_AP (janettep, samr)" at bounding box center [439, 316] width 81 height 36
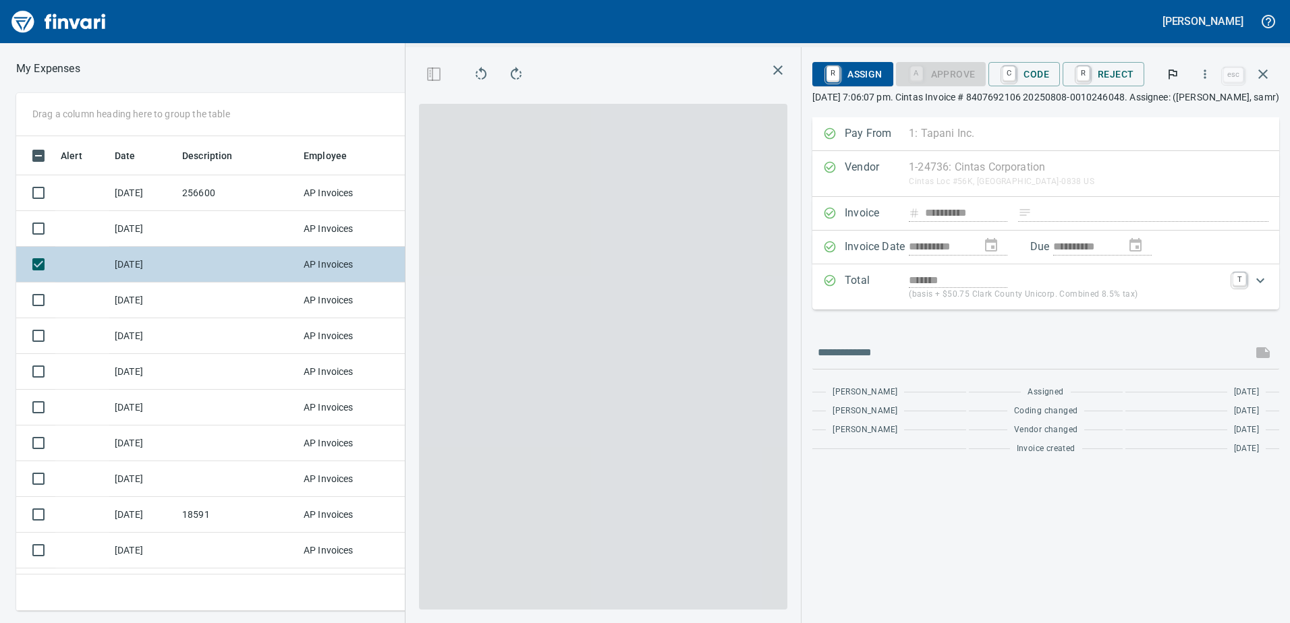
scroll to position [455, 900]
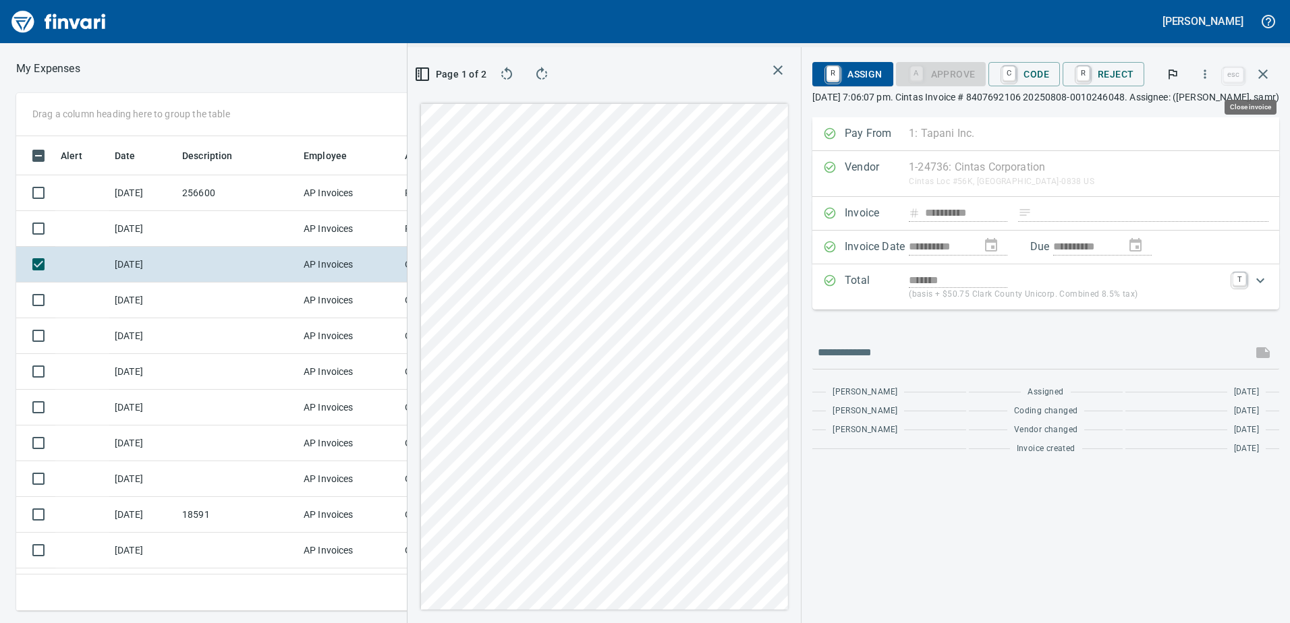
click at [1259, 68] on icon "button" at bounding box center [1263, 74] width 16 height 16
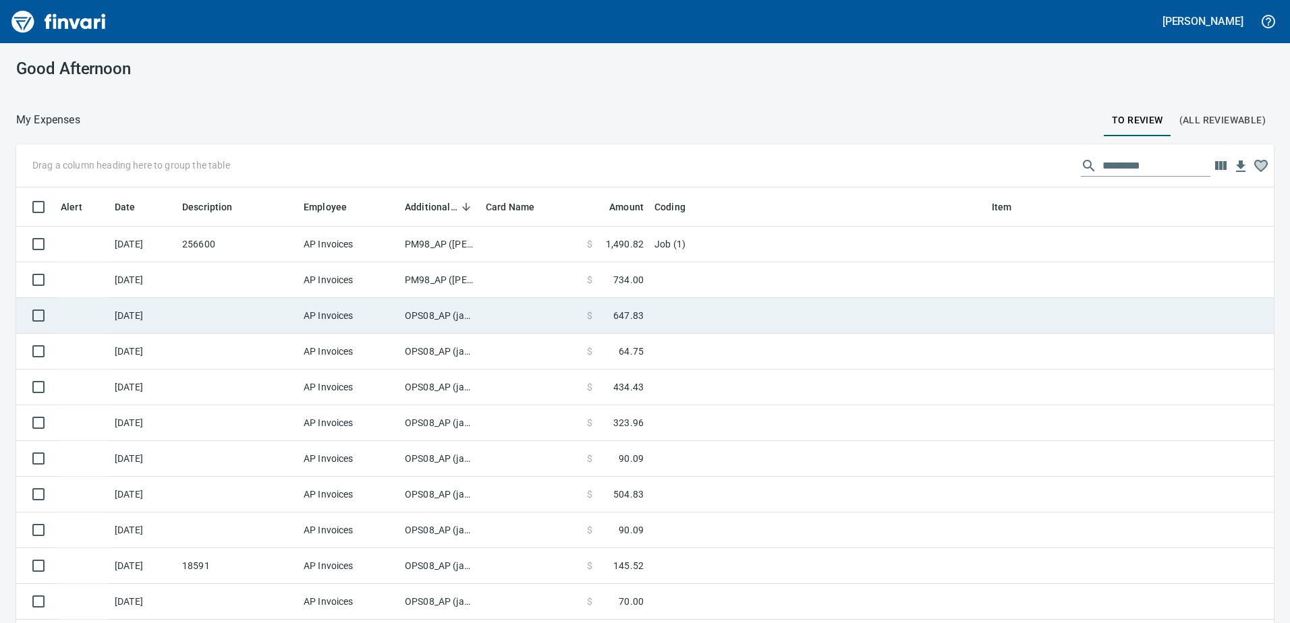
click at [434, 281] on td "PM98_AP ([PERSON_NAME], [PERSON_NAME])" at bounding box center [439, 280] width 81 height 36
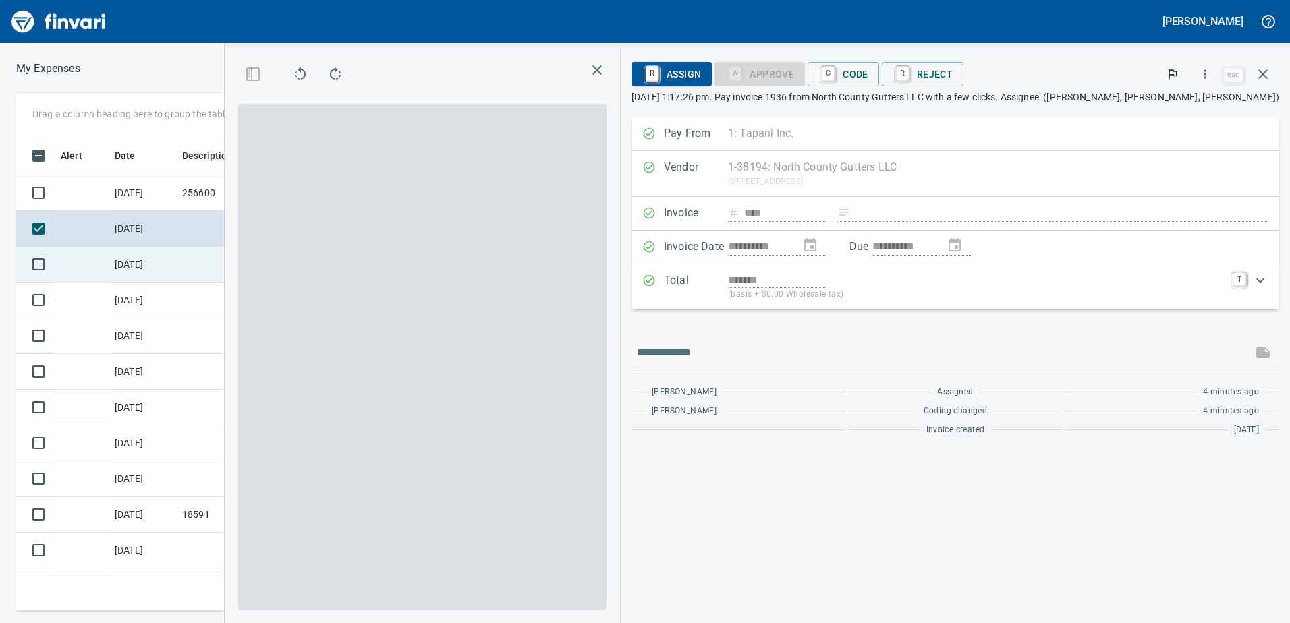
scroll to position [455, 900]
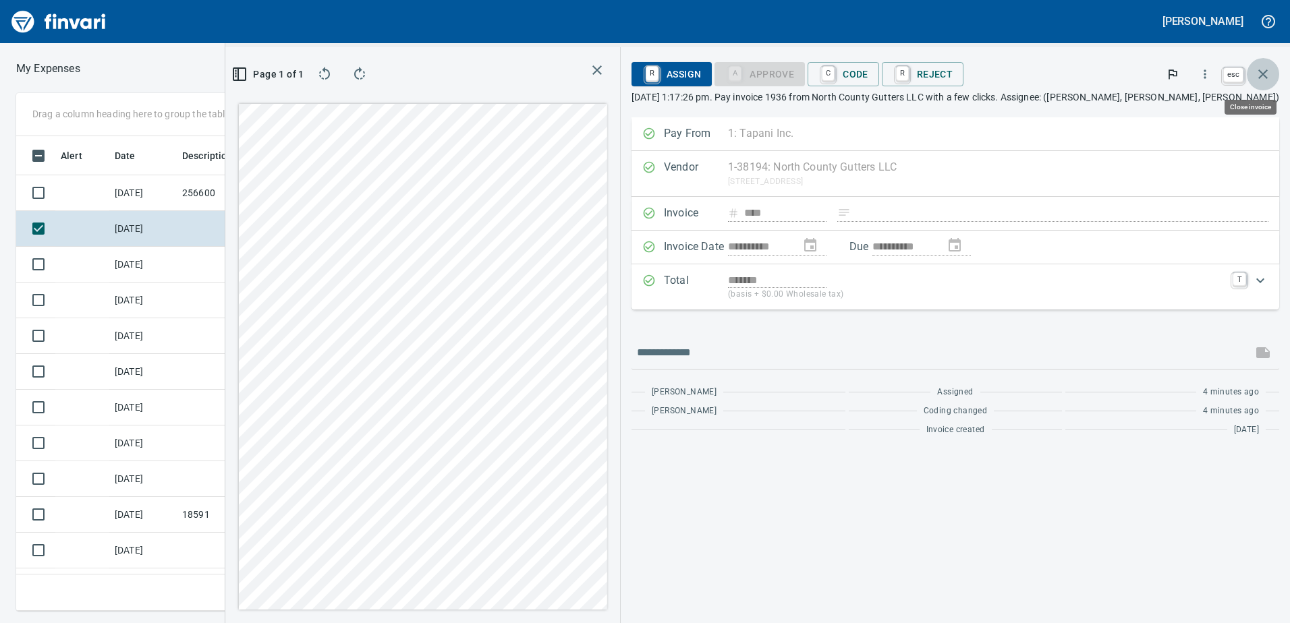
click at [1266, 71] on icon "button" at bounding box center [1262, 73] width 9 height 9
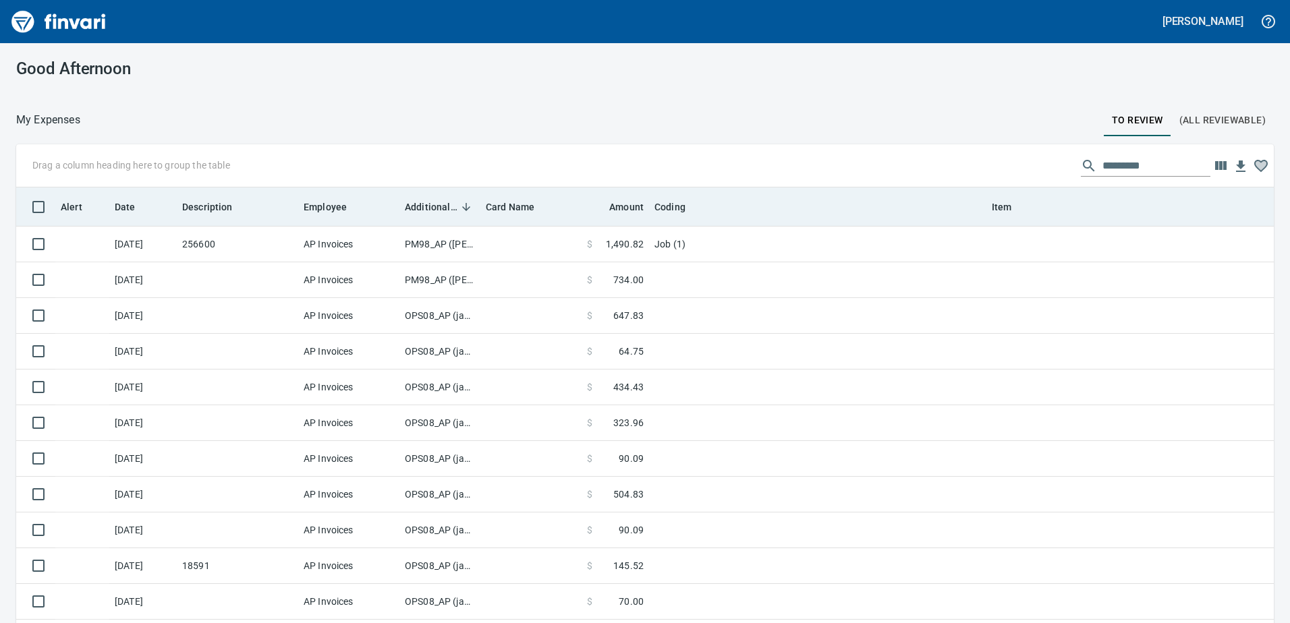
scroll to position [465, 1227]
